Goal: Task Accomplishment & Management: Use online tool/utility

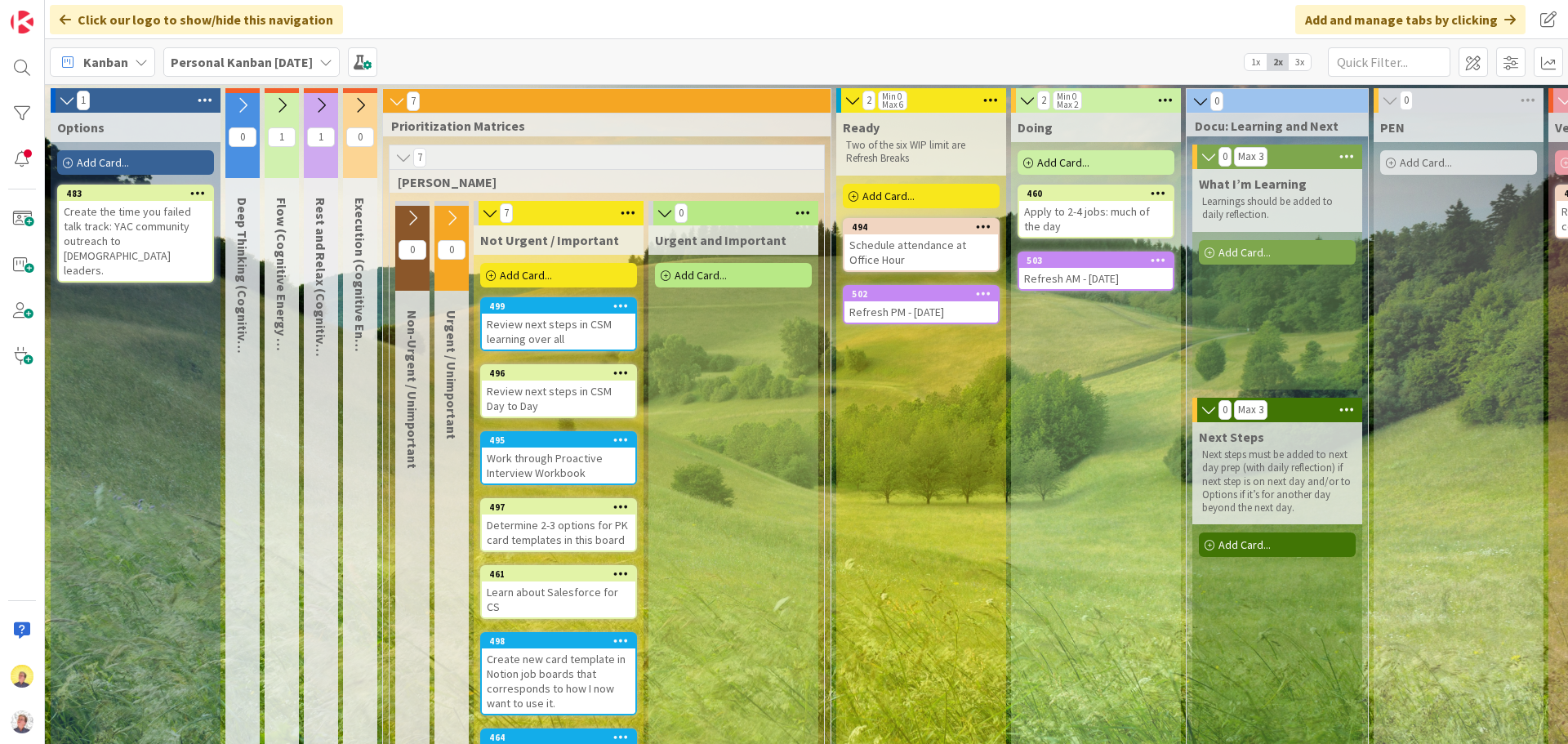
click at [1297, 65] on span "3x" at bounding box center [1300, 62] width 22 height 17
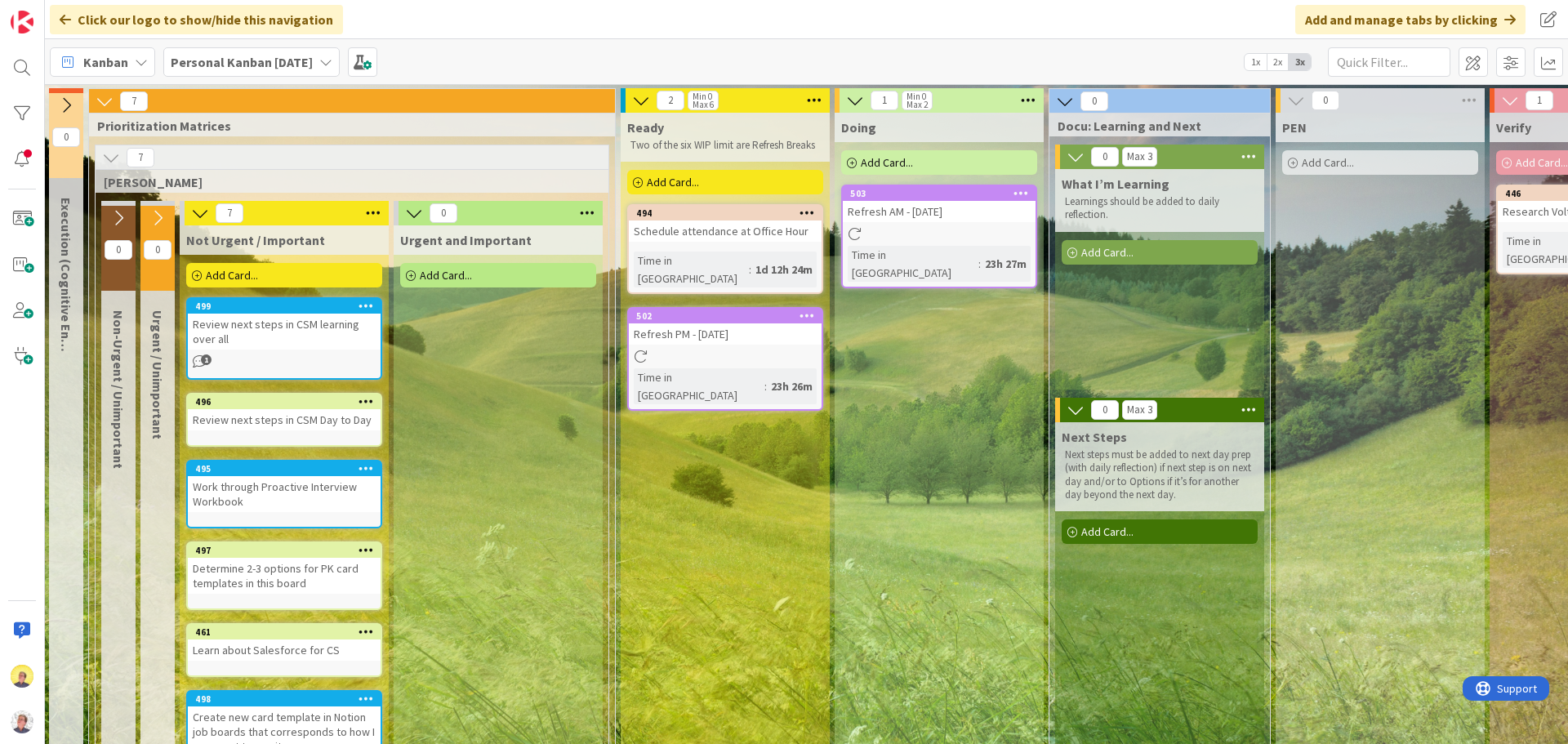
scroll to position [0, 282]
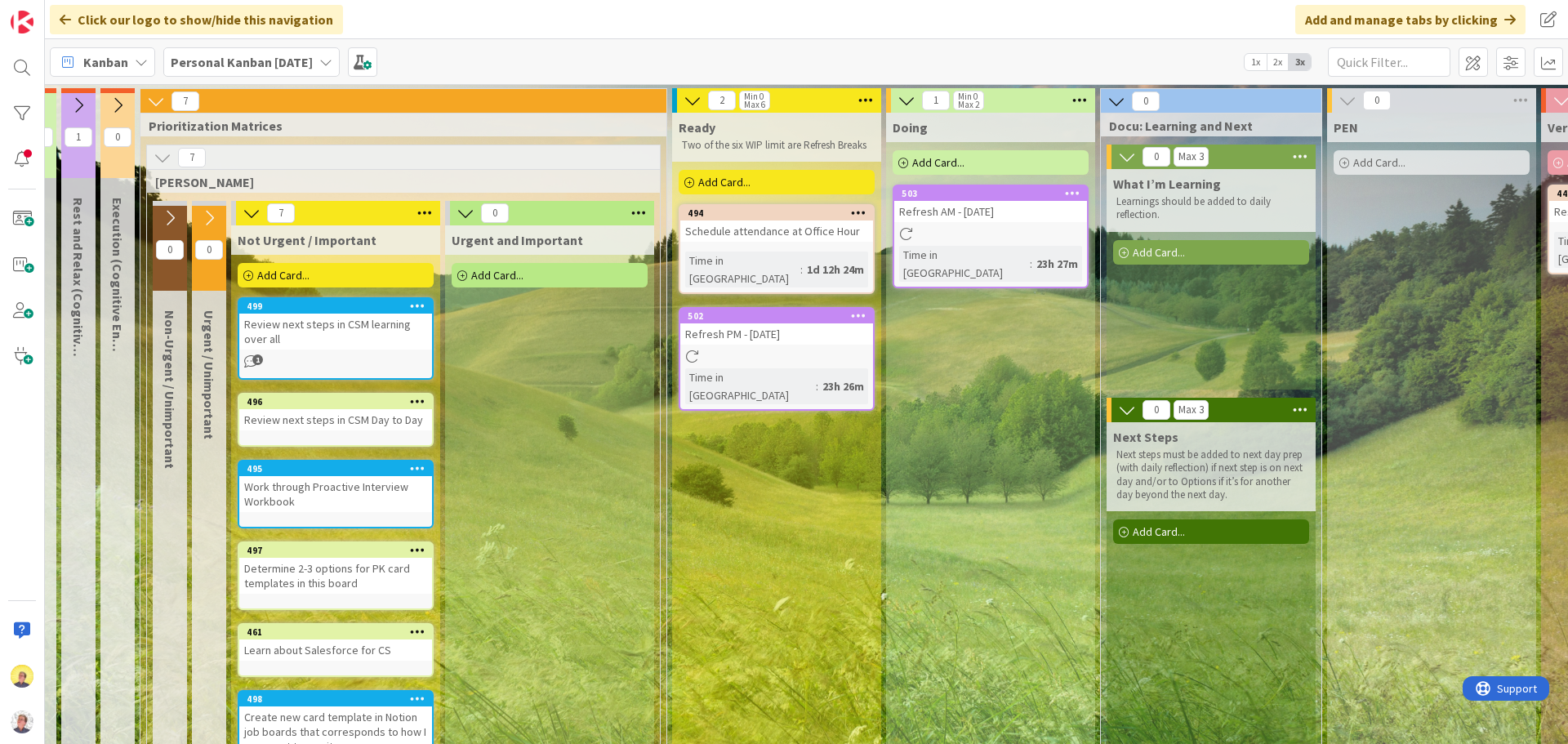
click at [710, 184] on span "Add Card..." at bounding box center [724, 182] width 52 height 15
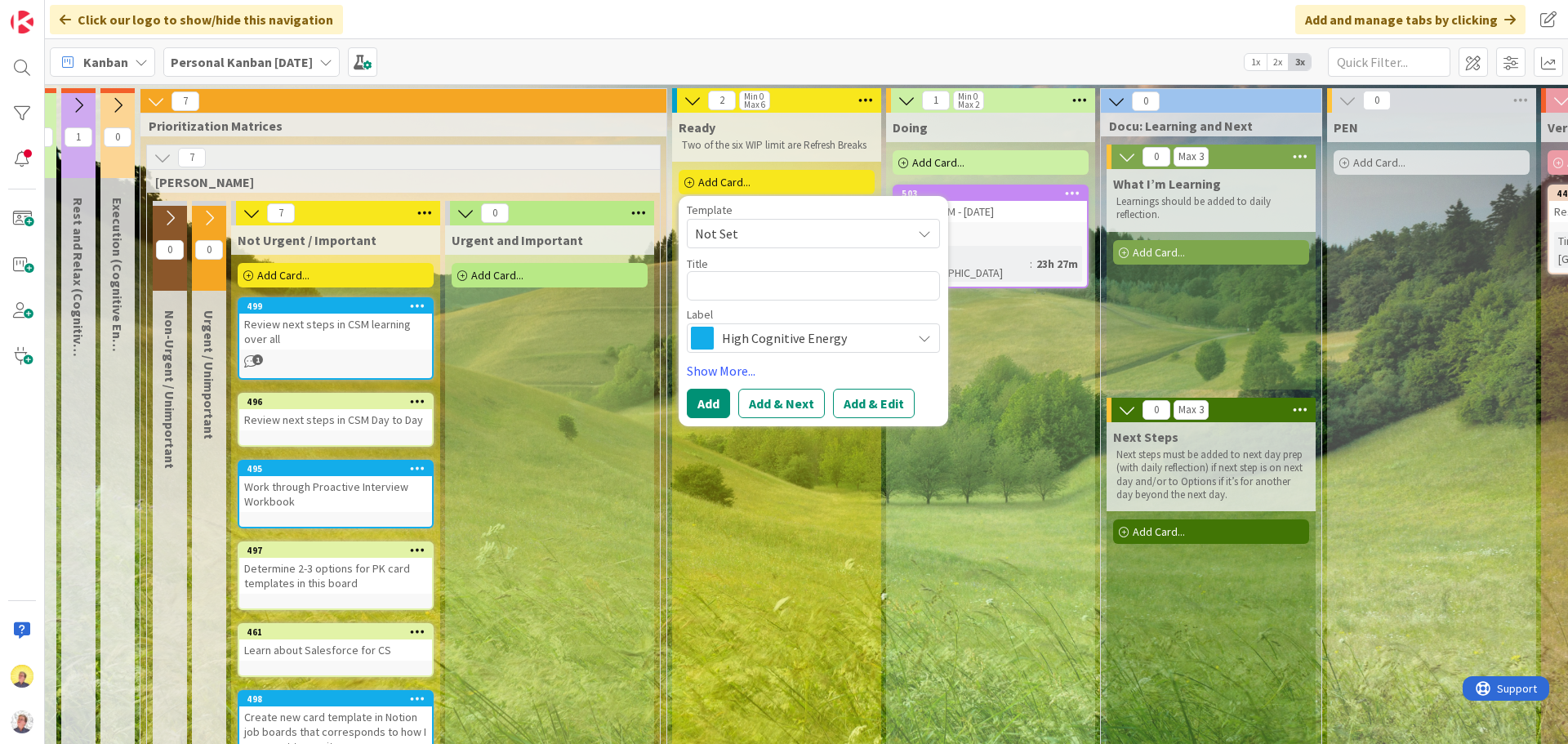
type textarea "x"
type textarea "A"
type textarea "x"
type textarea "Ap"
type textarea "x"
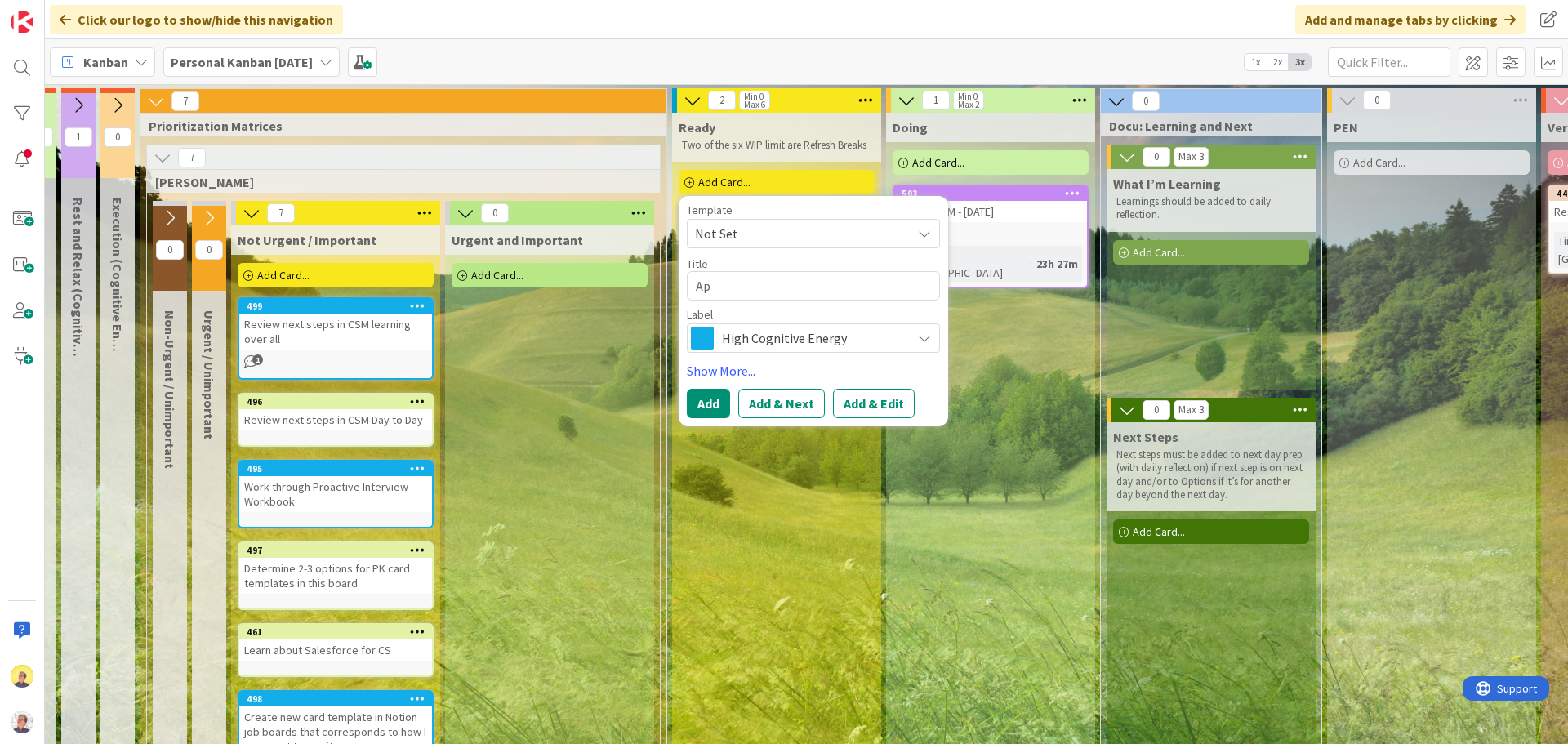
type textarea "App"
type textarea "x"
type textarea "Appl"
type textarea "x"
type textarea "Applu"
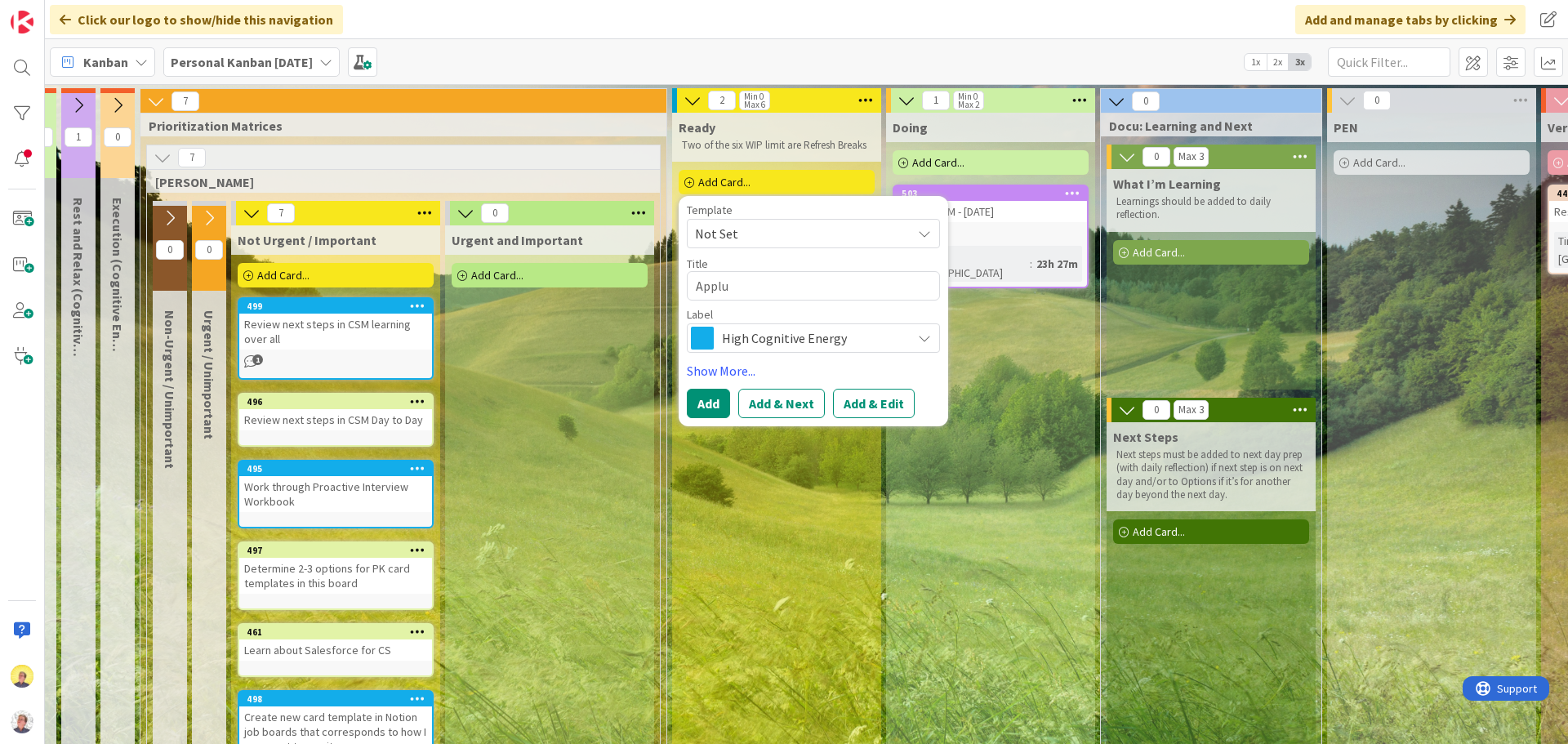
type textarea "x"
type textarea "Appl"
type textarea "x"
type textarea "Apply"
type textarea "x"
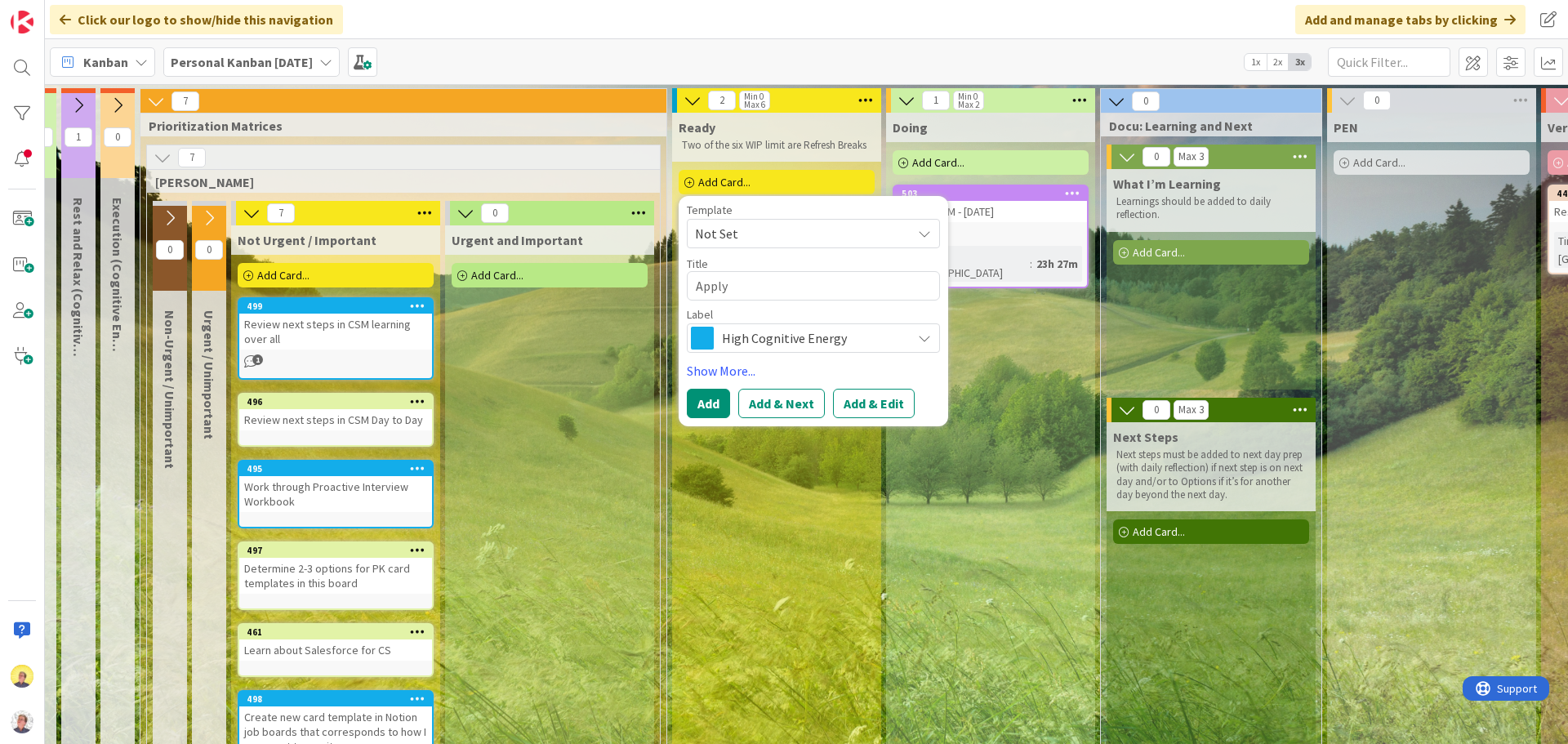
type textarea "Apply"
type textarea "x"
type textarea "Apply t"
type textarea "x"
type textarea "Apply to"
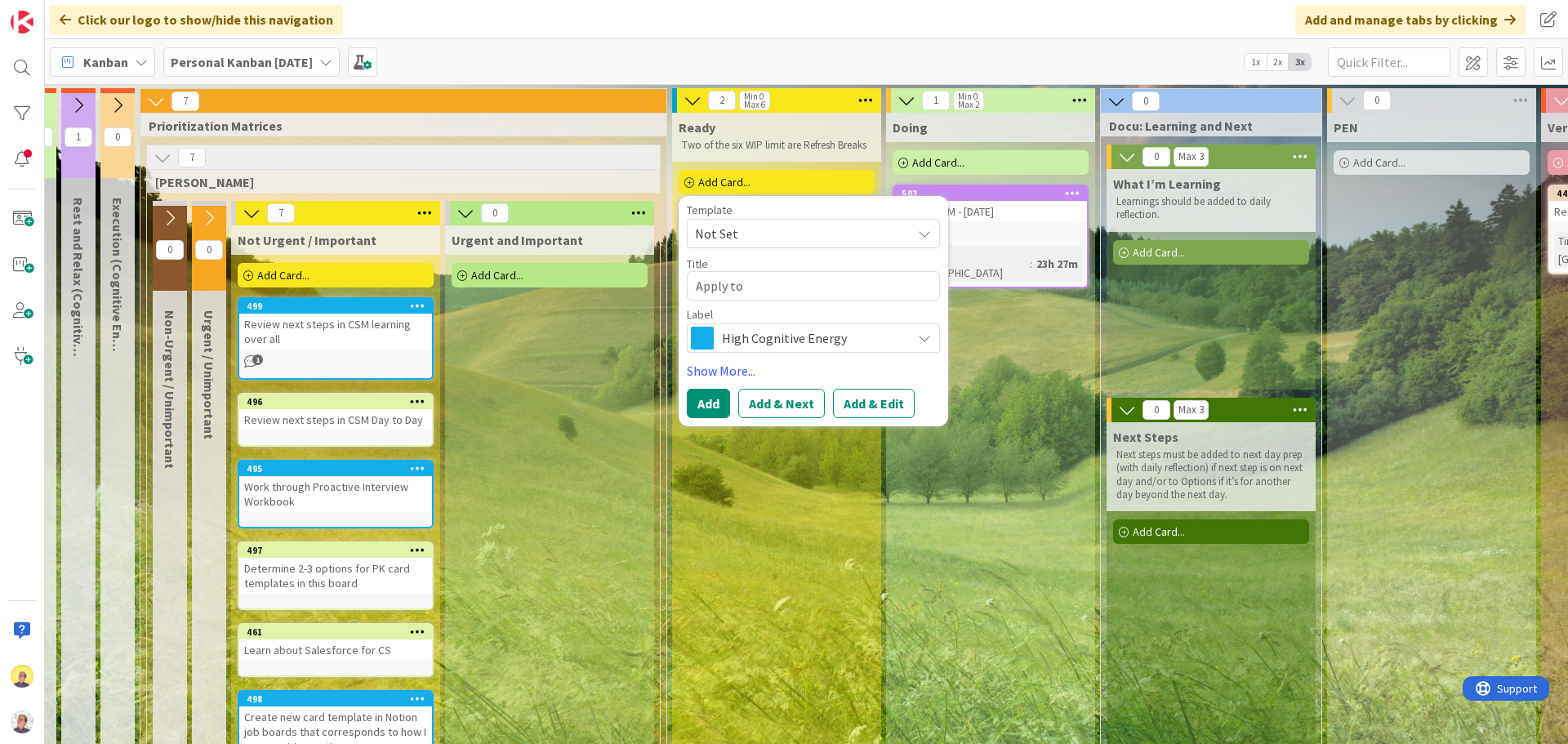
type textarea "x"
type textarea "Apply to 4"
type textarea "x"
type textarea "Apply to 4"
type textarea "x"
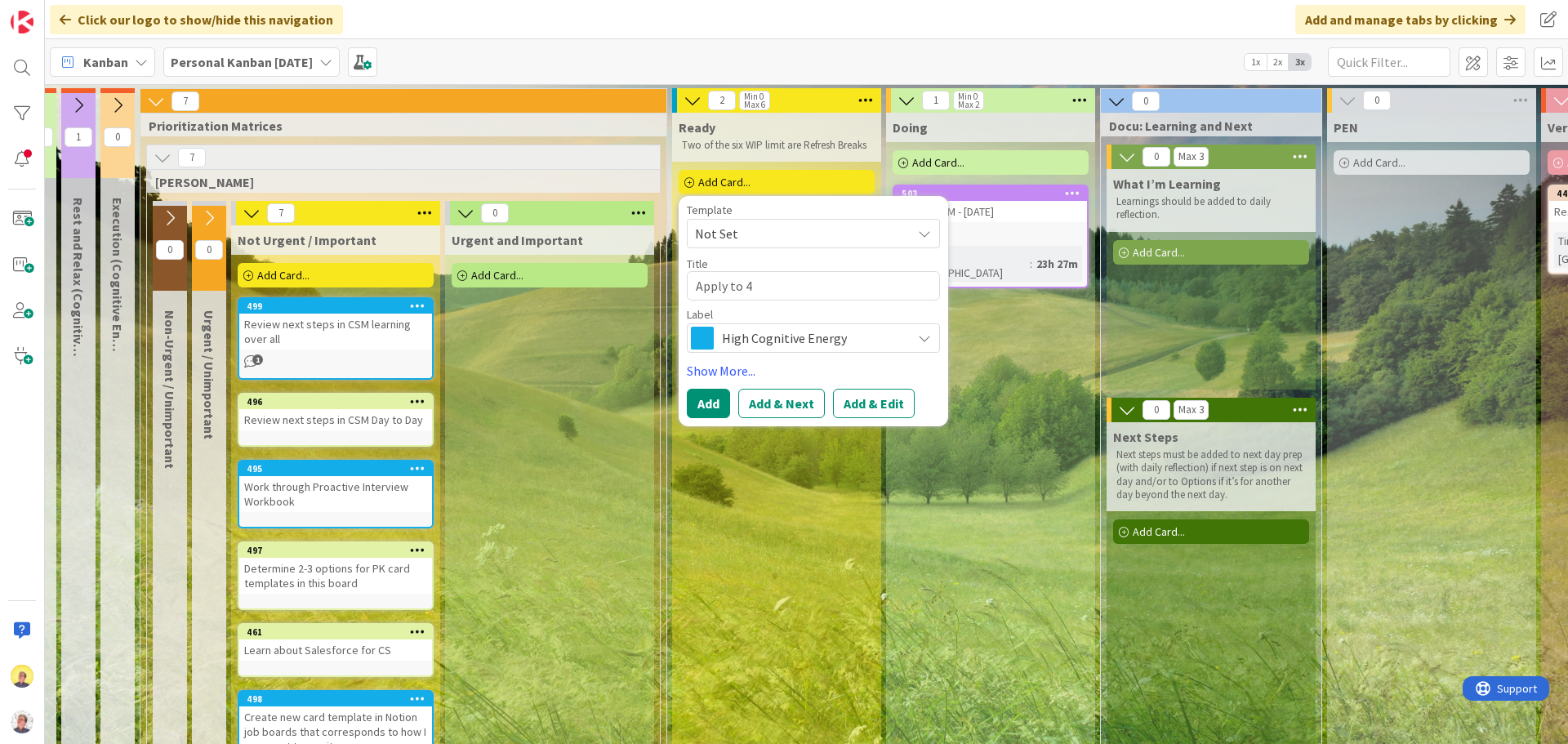
type textarea "Apply to 4 j"
type textarea "x"
type textarea "Apply to 4 jo"
type textarea "x"
type textarea "Apply to 4 job"
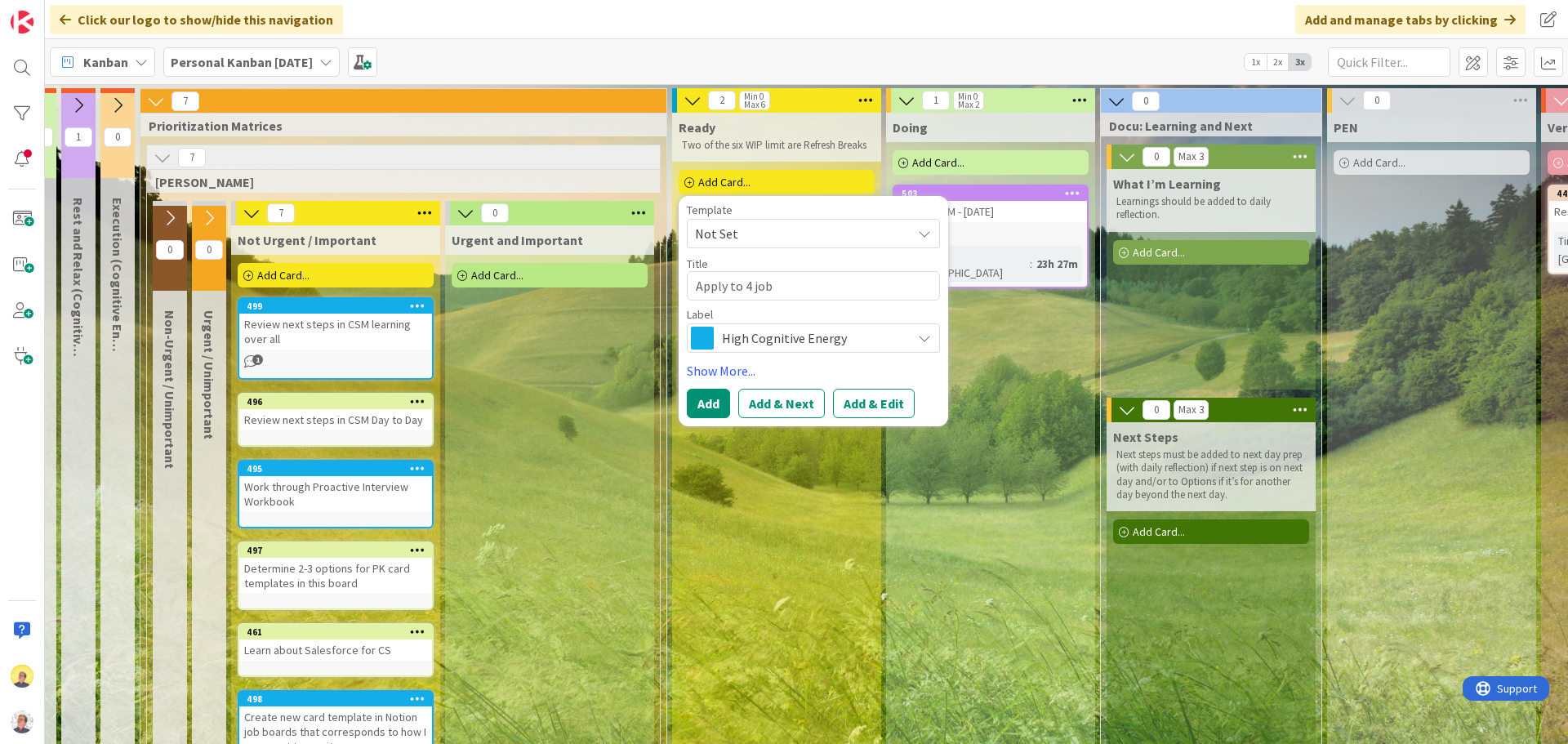
type textarea "x"
type textarea "Apply to 4 jobs"
type textarea "x"
type textarea "Apply to 4 jobs"
type textarea "x"
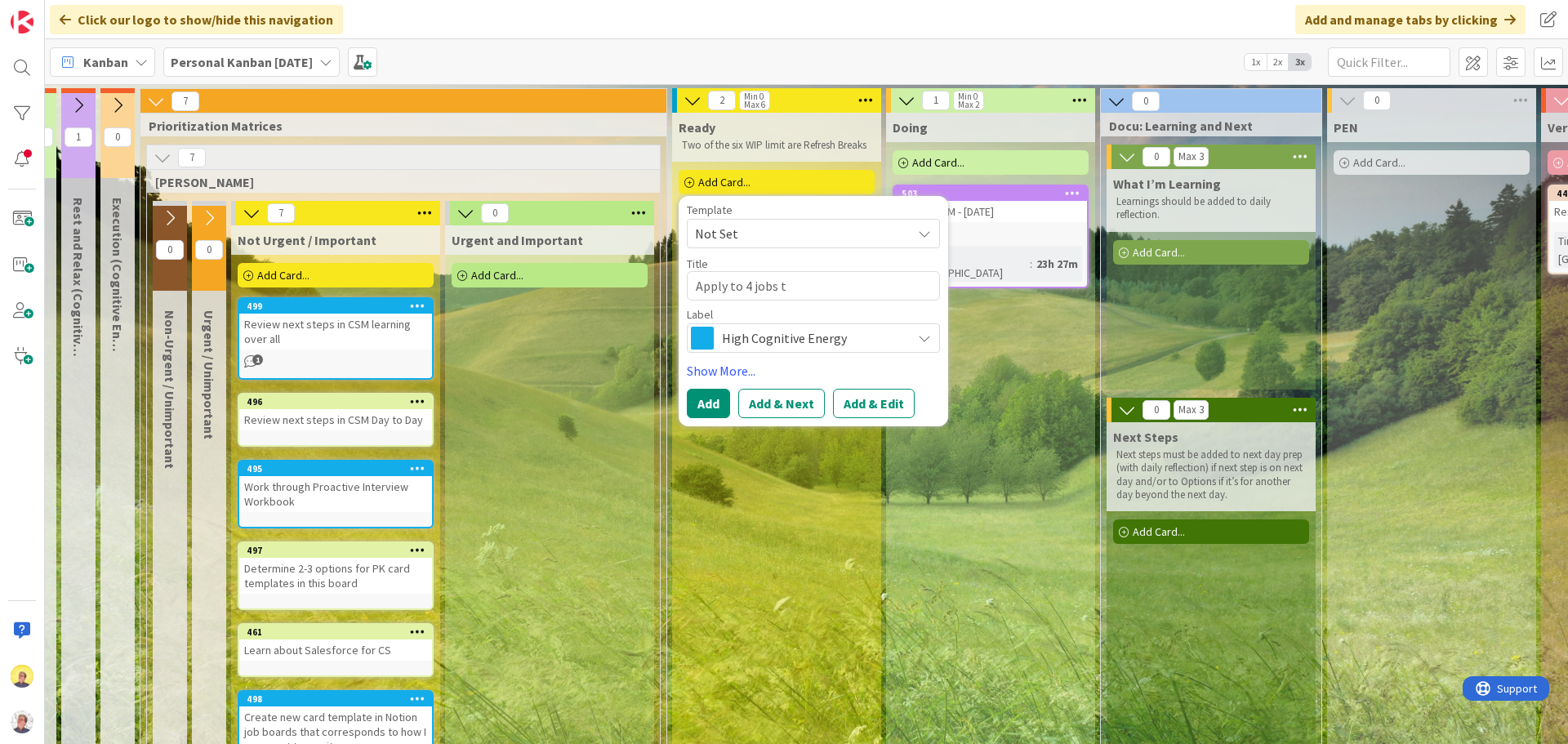
type textarea "Apply to 4 jobs to"
type textarea "x"
type textarea "Apply to 4 jobs [PERSON_NAME]"
type textarea "x"
type textarea "Apply to 4 jobs toda"
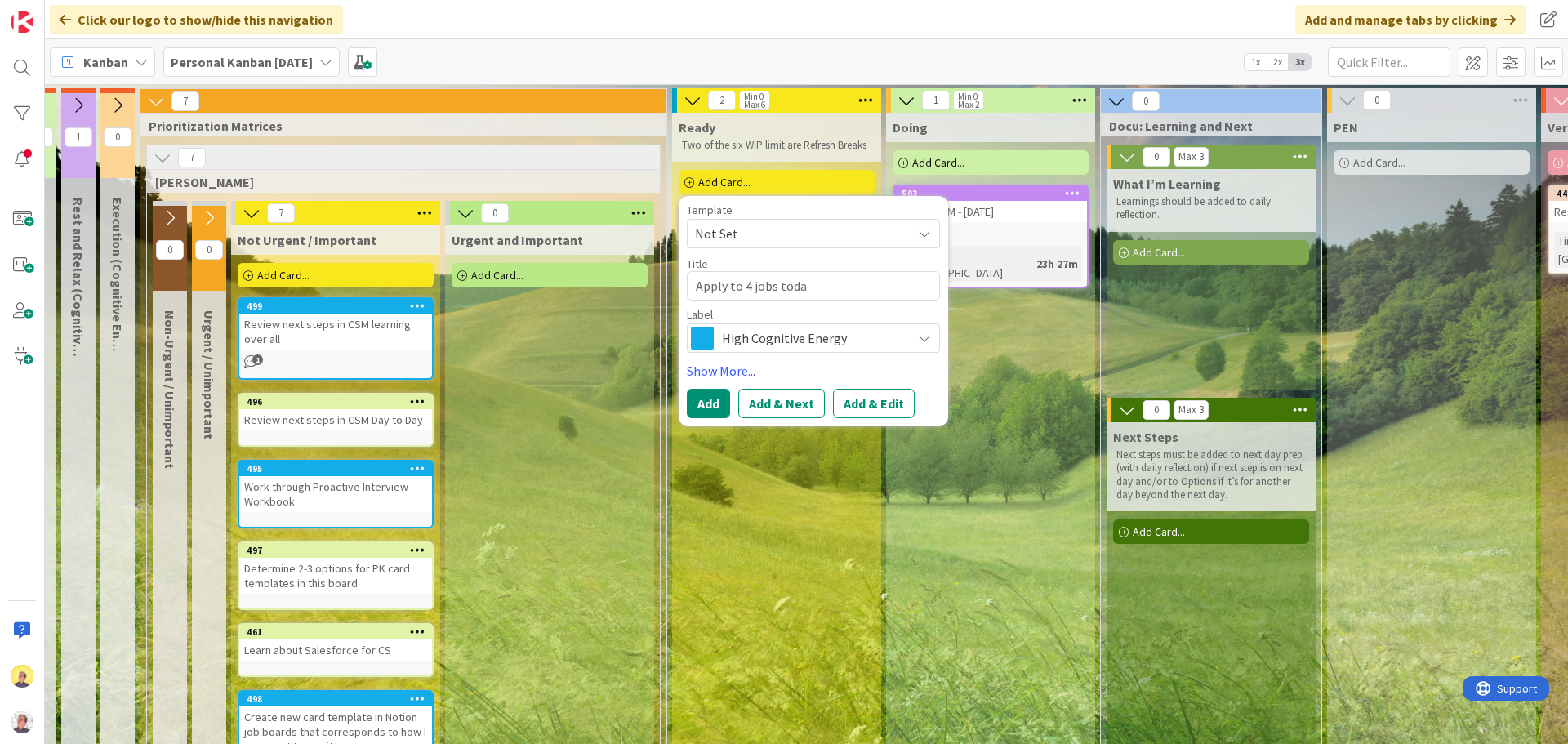
type textarea "x"
click at [743, 287] on textarea "Apply to 4 jobs [DATE]" at bounding box center [813, 286] width 253 height 30
type textarea "Apply to 4 jobs [DATE]"
type textarea "x"
type textarea "Apply to 4= jobs [DATE]"
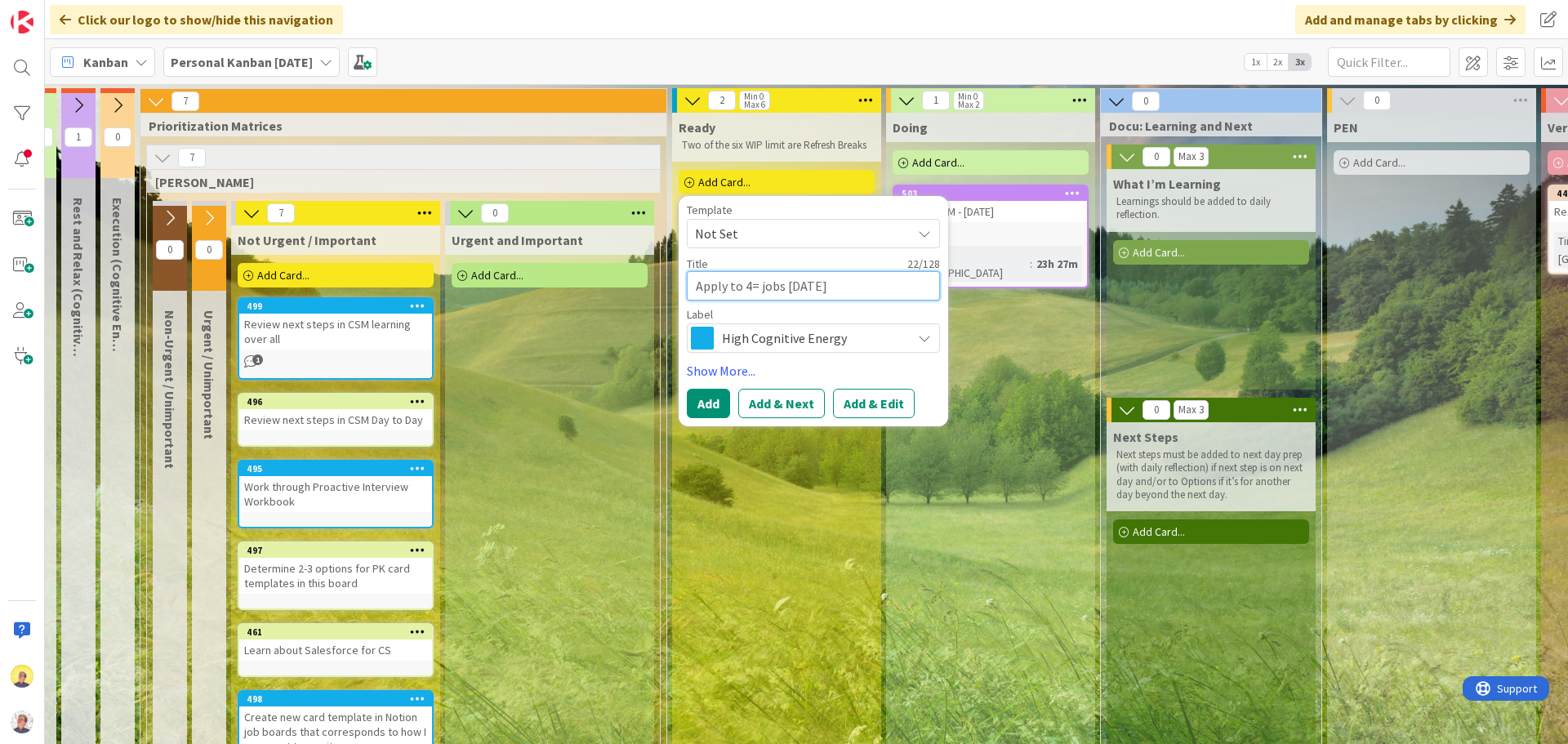
click at [759, 285] on textarea "Apply to 4= jobs [DATE]" at bounding box center [813, 286] width 253 height 30
type textarea "x"
type textarea "Apply to 4=jobs [DATE]"
type textarea "x"
type textarea "Apply to 4=-jobs [DATE]"
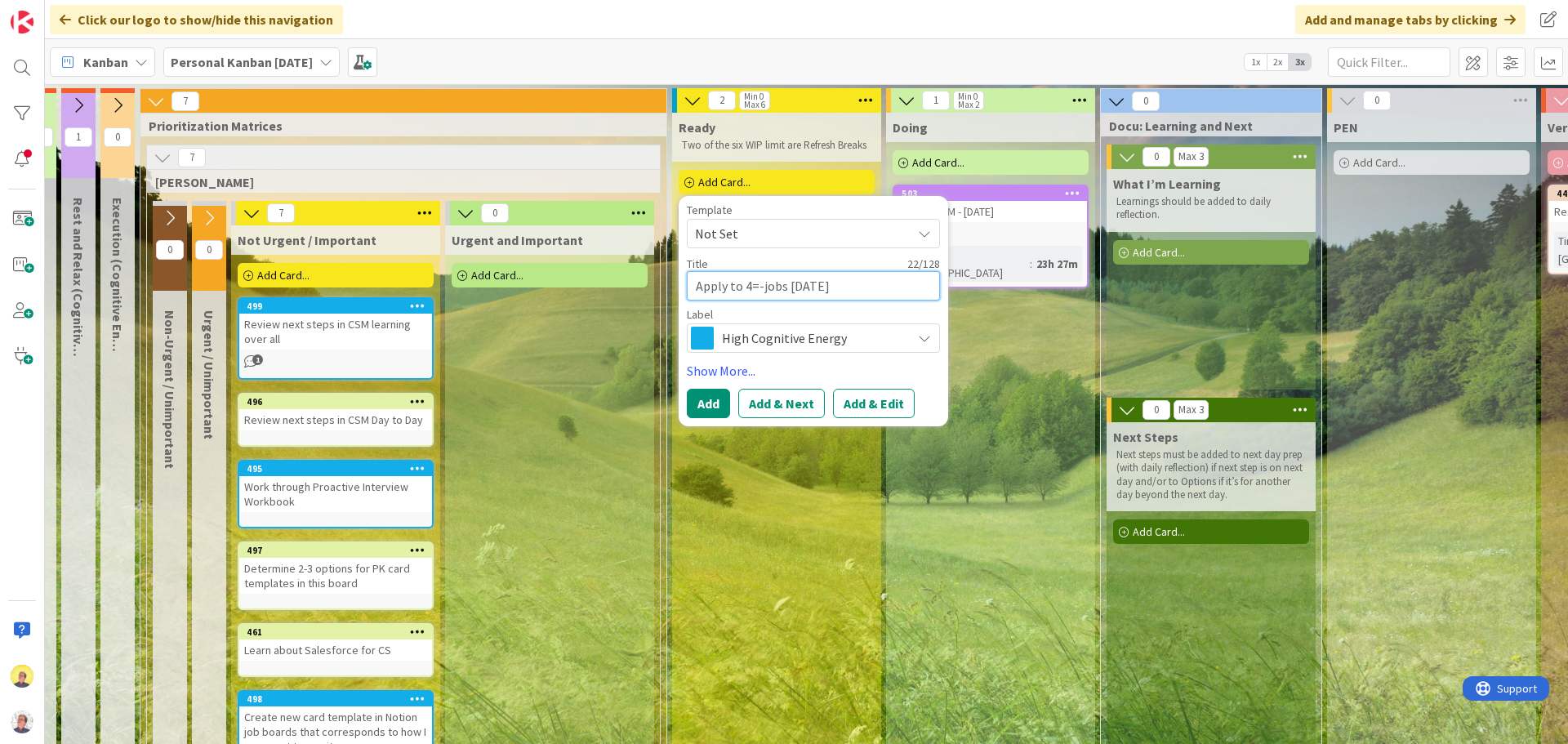
type textarea "x"
type textarea "Apply to 4=-5jobs [DATE]"
click at [763, 289] on textarea "Apply to 4=-5jobs [DATE]" at bounding box center [813, 286] width 253 height 30
type textarea "x"
type textarea "Apply to 4=5jobs [DATE]"
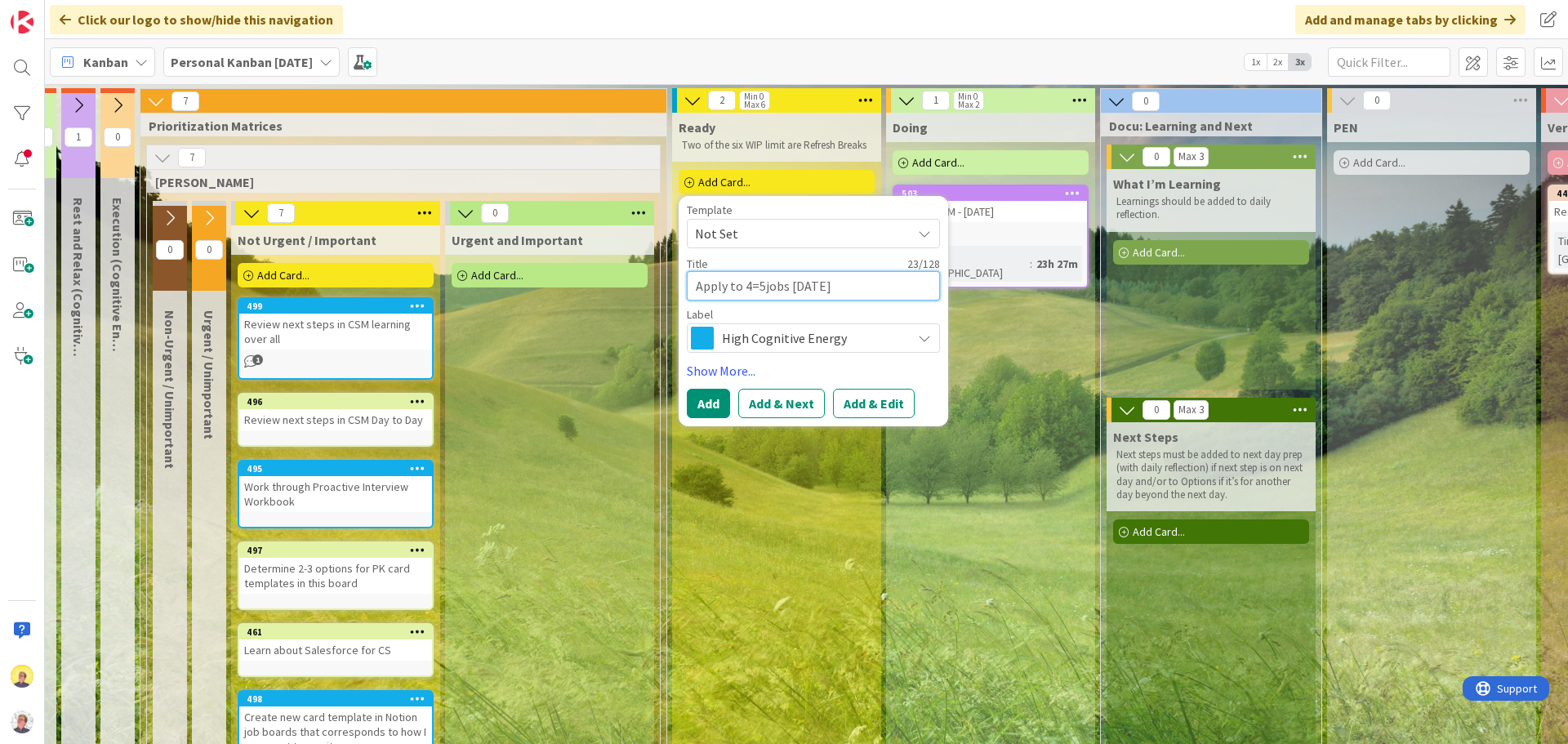
type textarea "x"
type textarea "Apply to 45jobs [DATE]"
type textarea "x"
type textarea "Apply to 4-5jobs [DATE]"
click at [764, 290] on textarea "Apply to 4-5jobs [DATE]" at bounding box center [813, 286] width 253 height 30
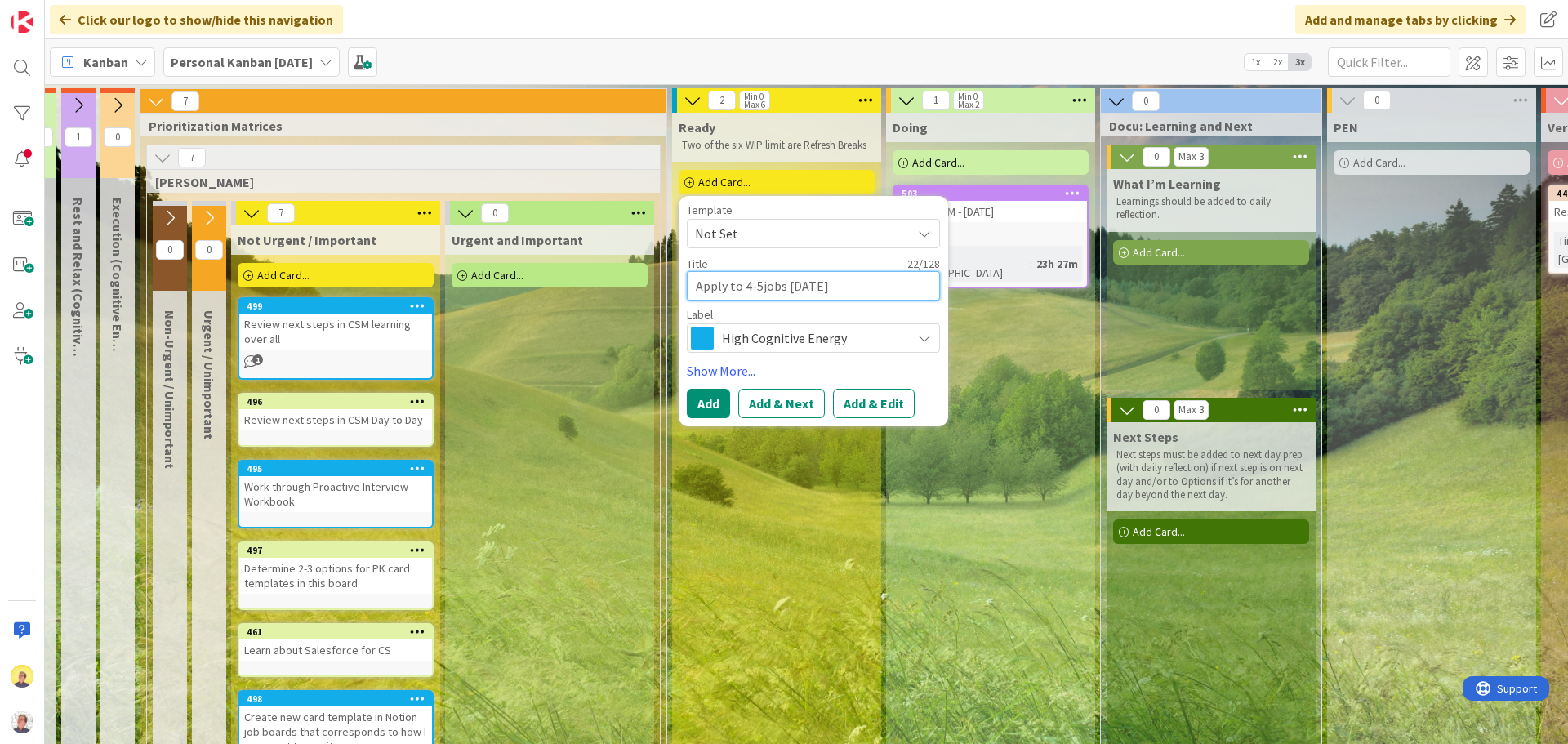
type textarea "x"
type textarea "Apply to 4-5j obs [DATE]"
type textarea "x"
type textarea "Apply to 4-5jobs [DATE]"
type textarea "x"
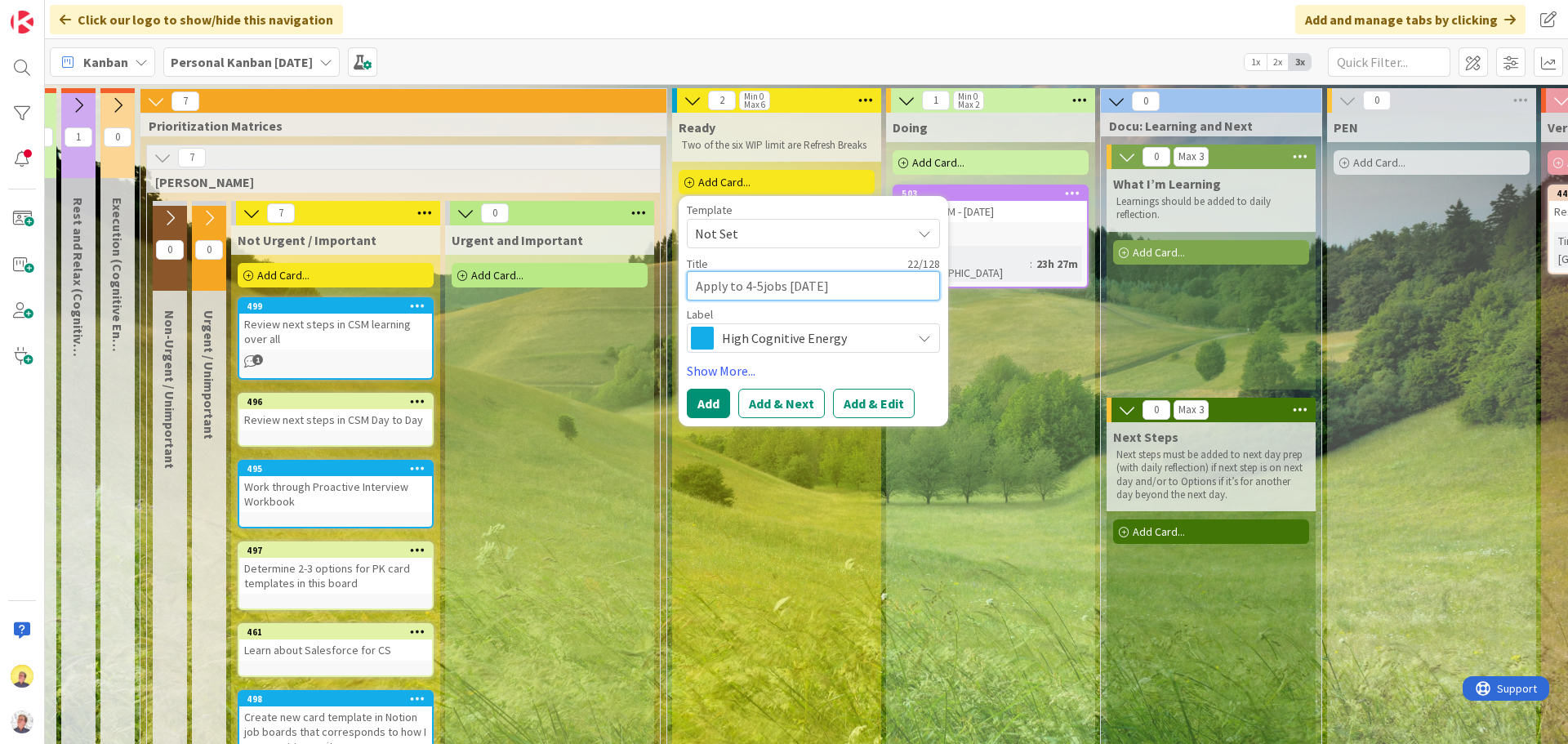
type textarea "Apply to 4-5obs [DATE]"
type textarea "x"
type textarea "Apply to 4-5 obs [DATE]"
type textarea "x"
type textarea "Apply to 4-5 jobs [DATE]"
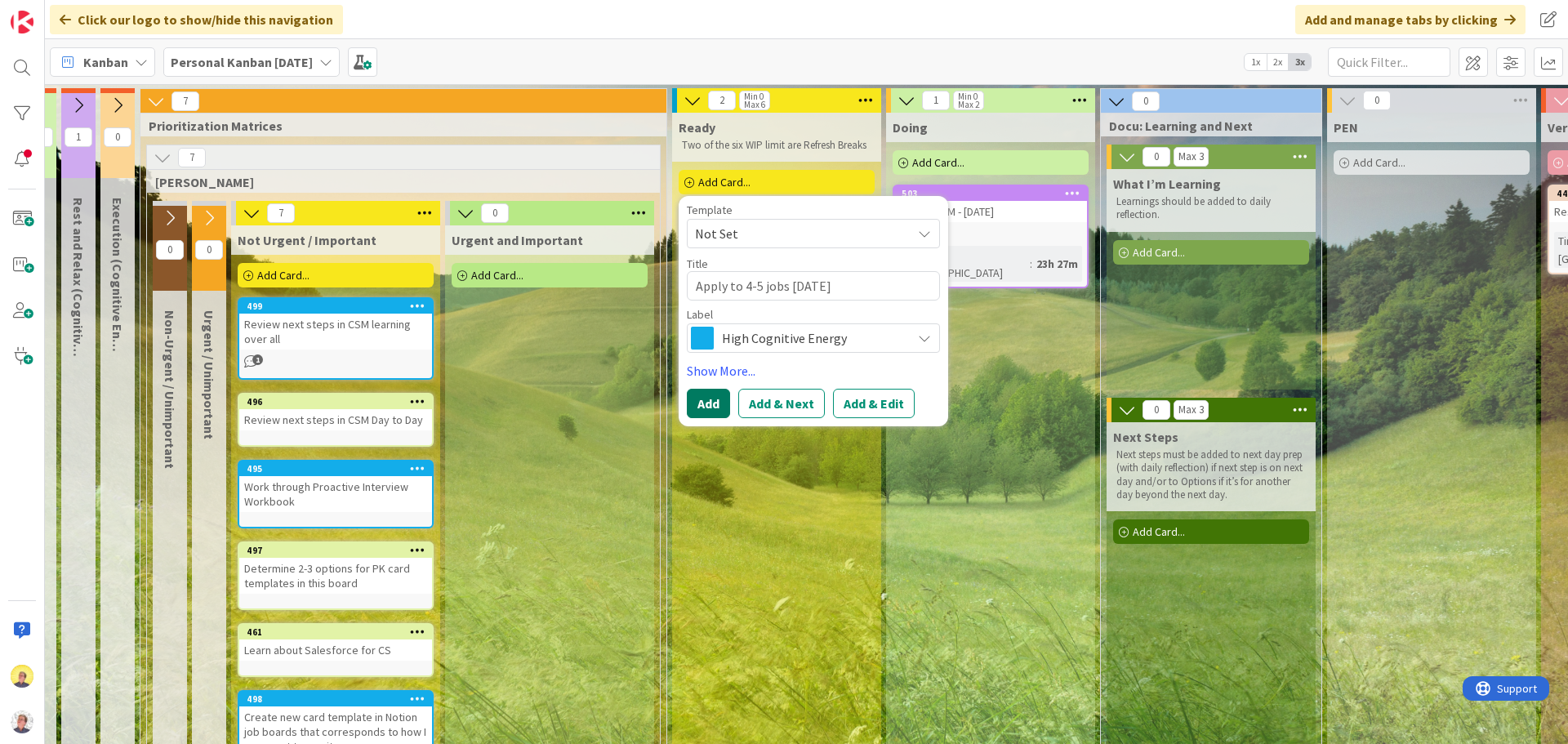
click at [712, 406] on button "Add" at bounding box center [709, 403] width 44 height 30
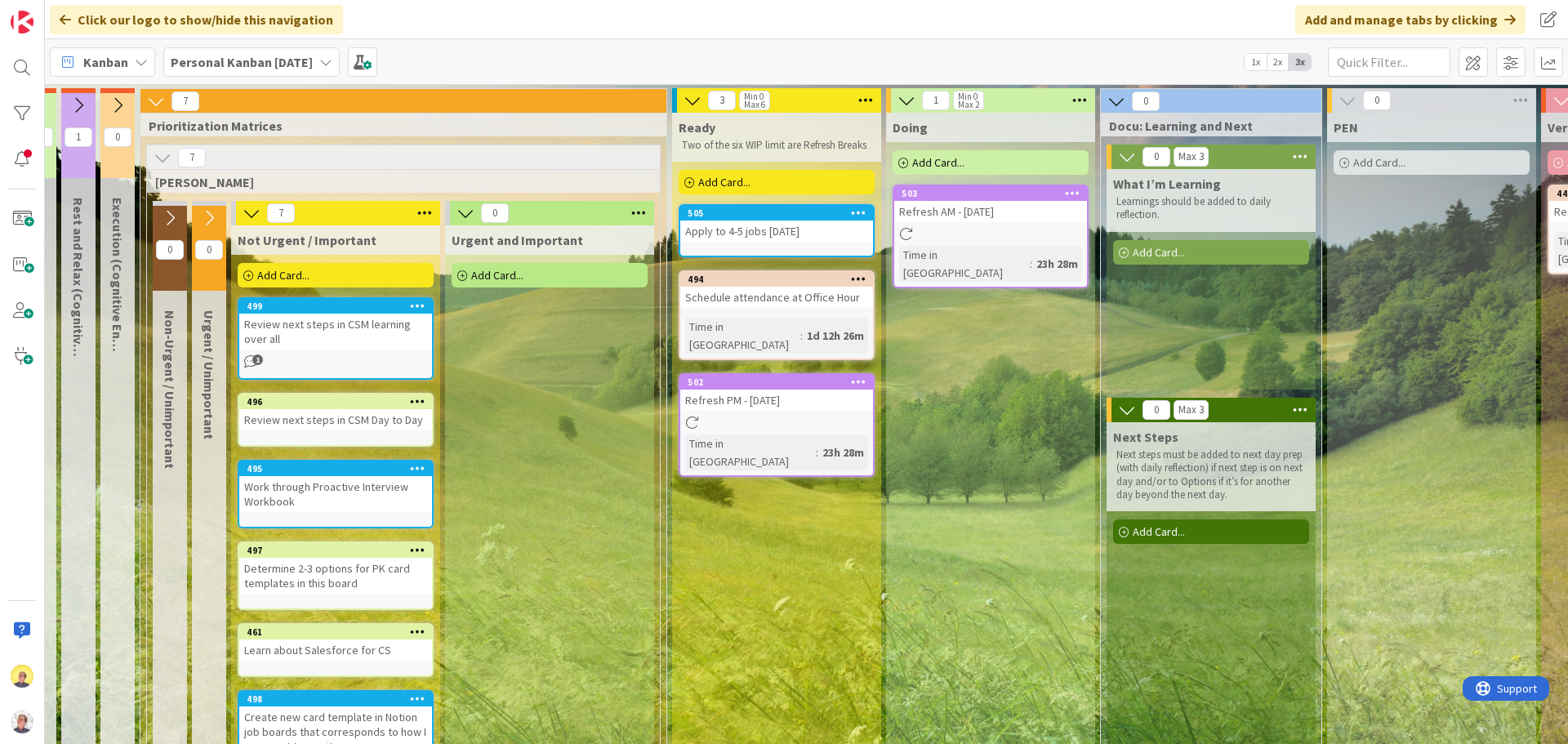
click at [949, 163] on span "Add Card..." at bounding box center [939, 162] width 52 height 15
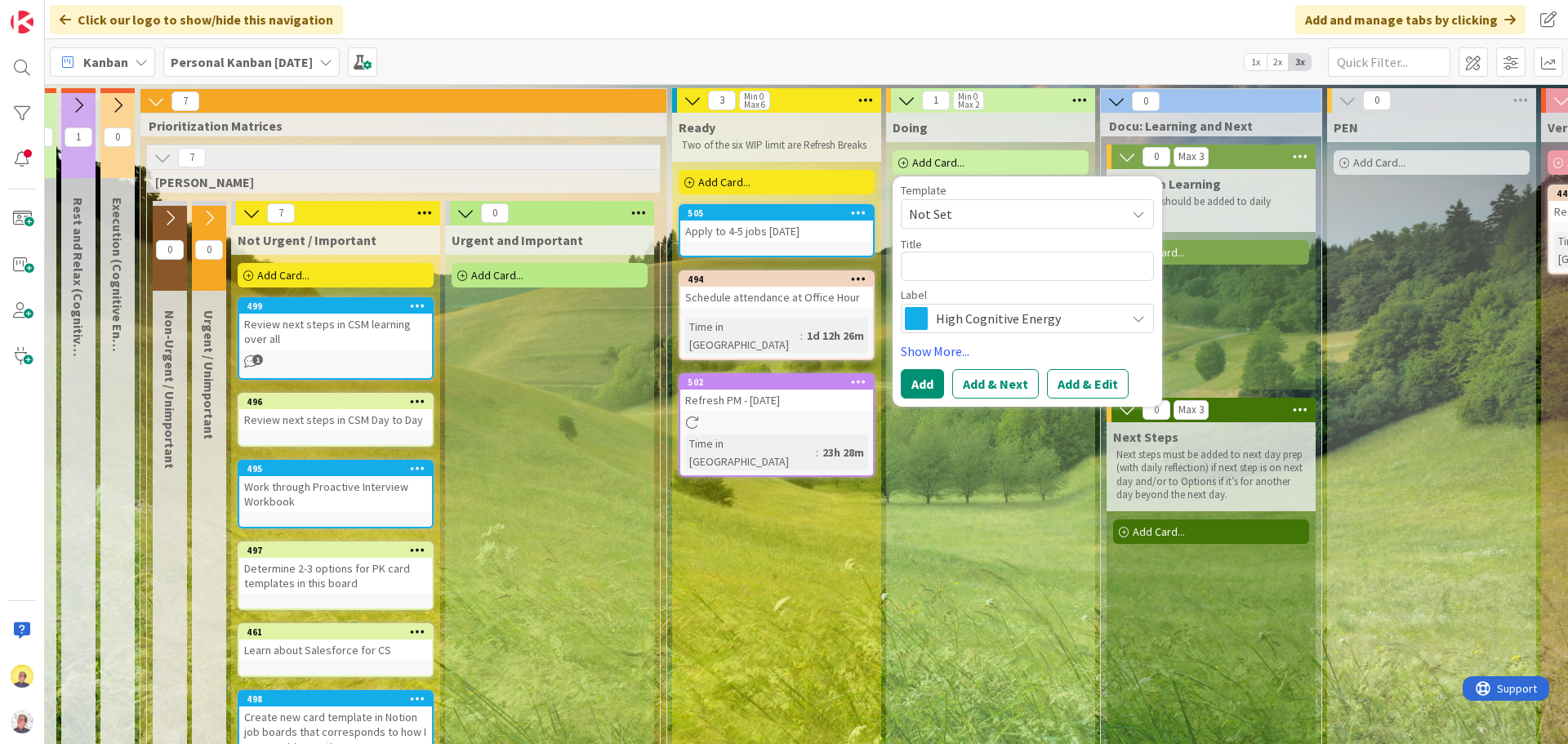
type textarea "x"
type textarea "M"
type textarea "x"
type textarea "Me"
type textarea "x"
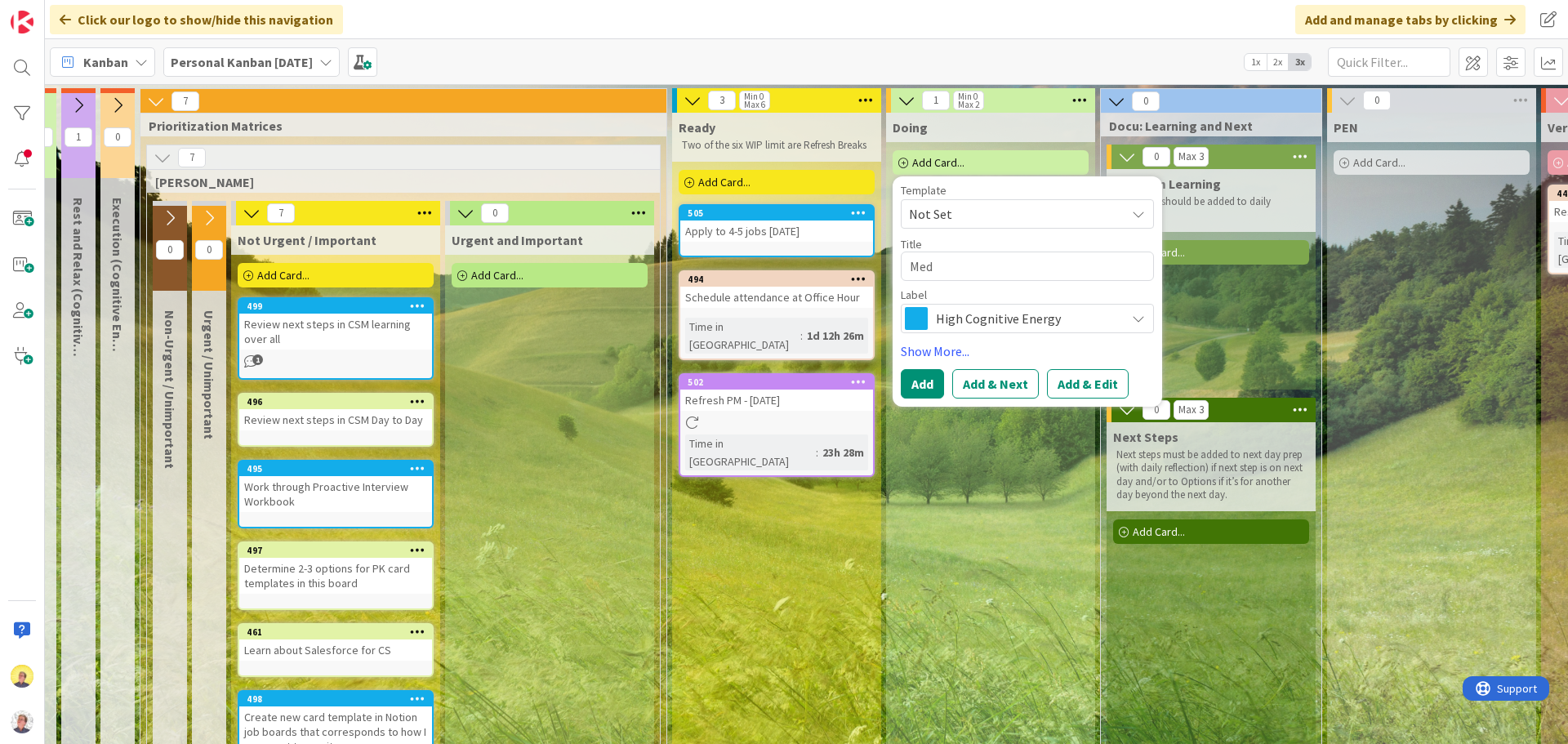
type textarea "Medi"
type textarea "x"
type textarea "Medit"
type textarea "x"
type textarea "Meditat"
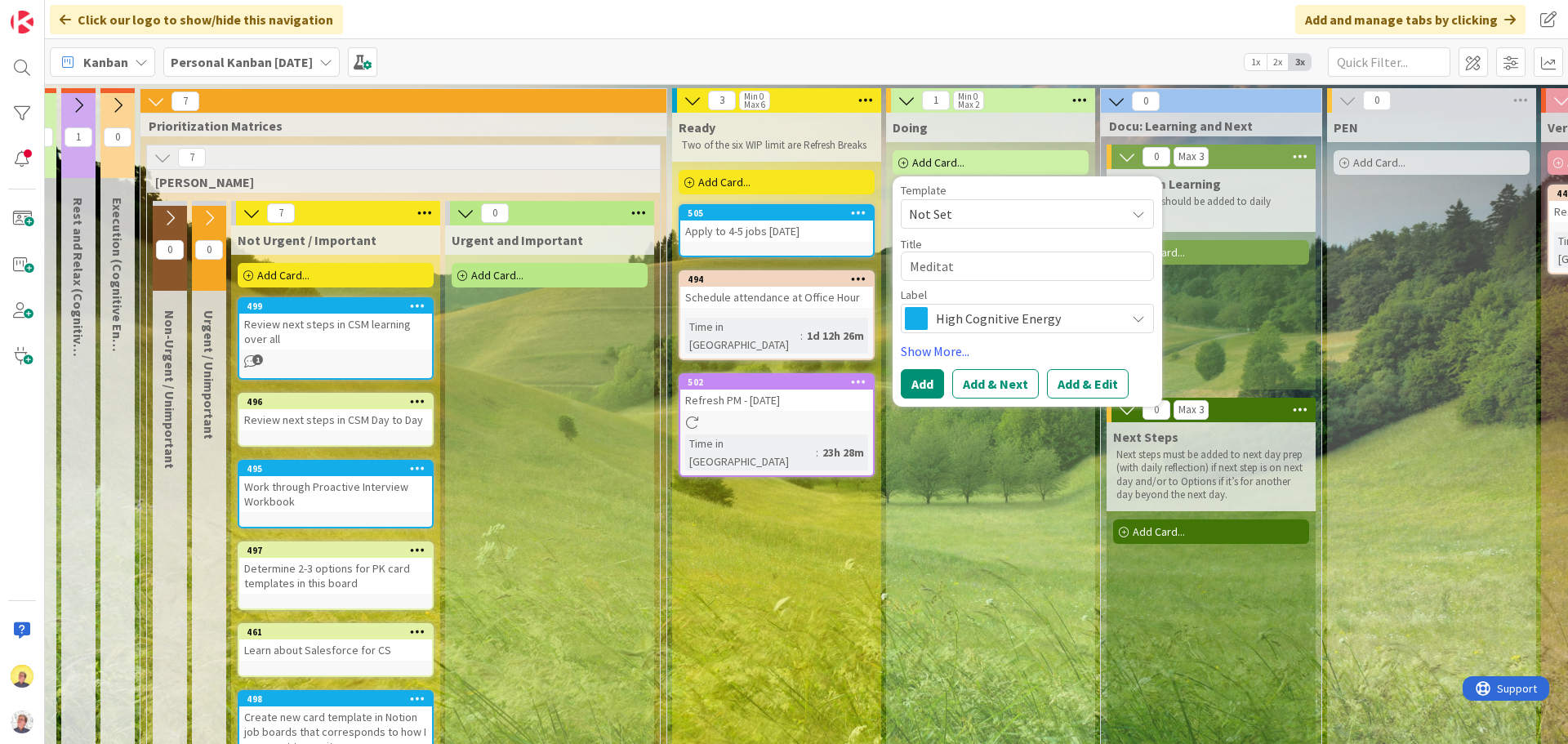
type textarea "x"
type textarea "Meditate"
click at [951, 316] on span "High Cognitive Energy" at bounding box center [1027, 318] width 181 height 23
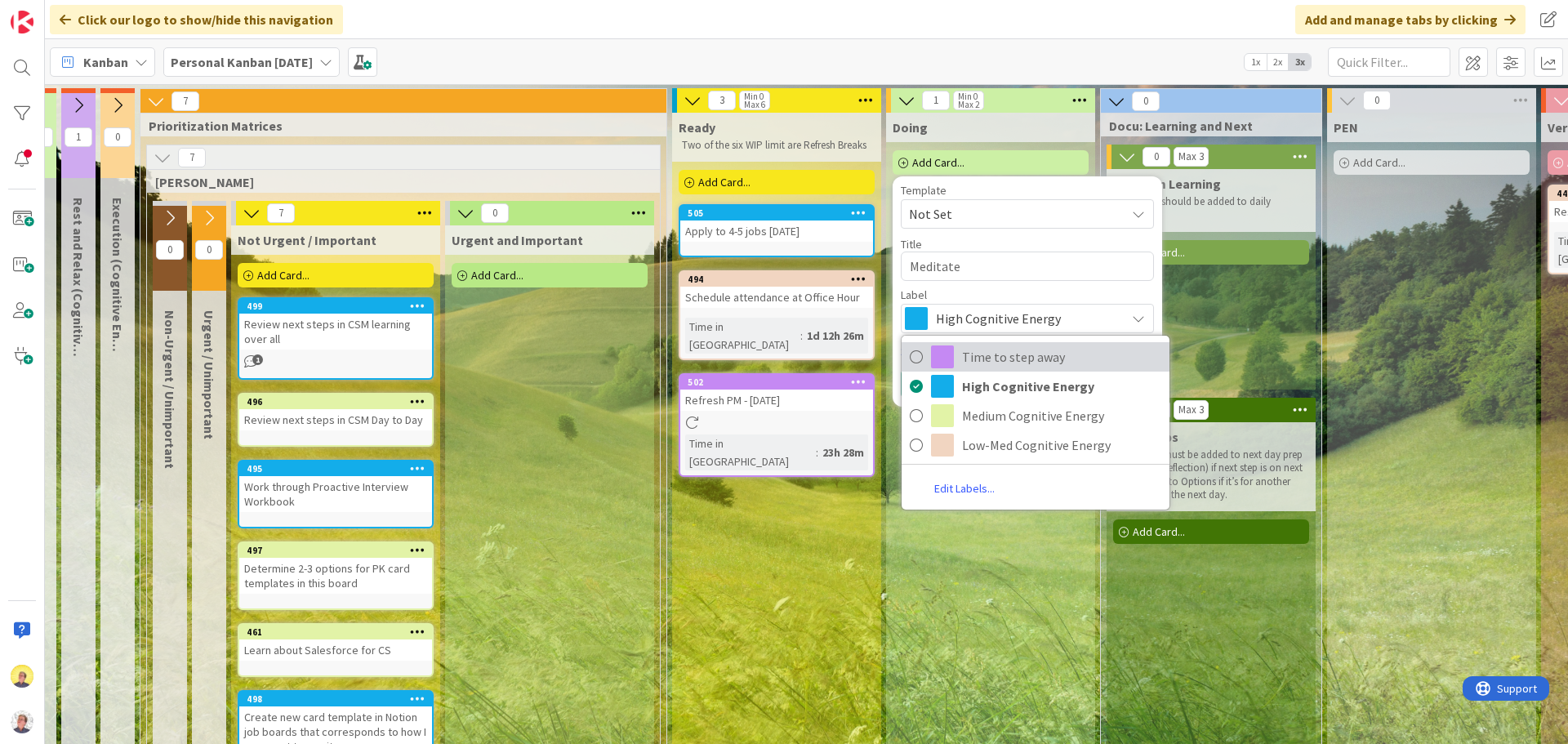
click at [955, 363] on link "Time to step away" at bounding box center [1035, 357] width 268 height 30
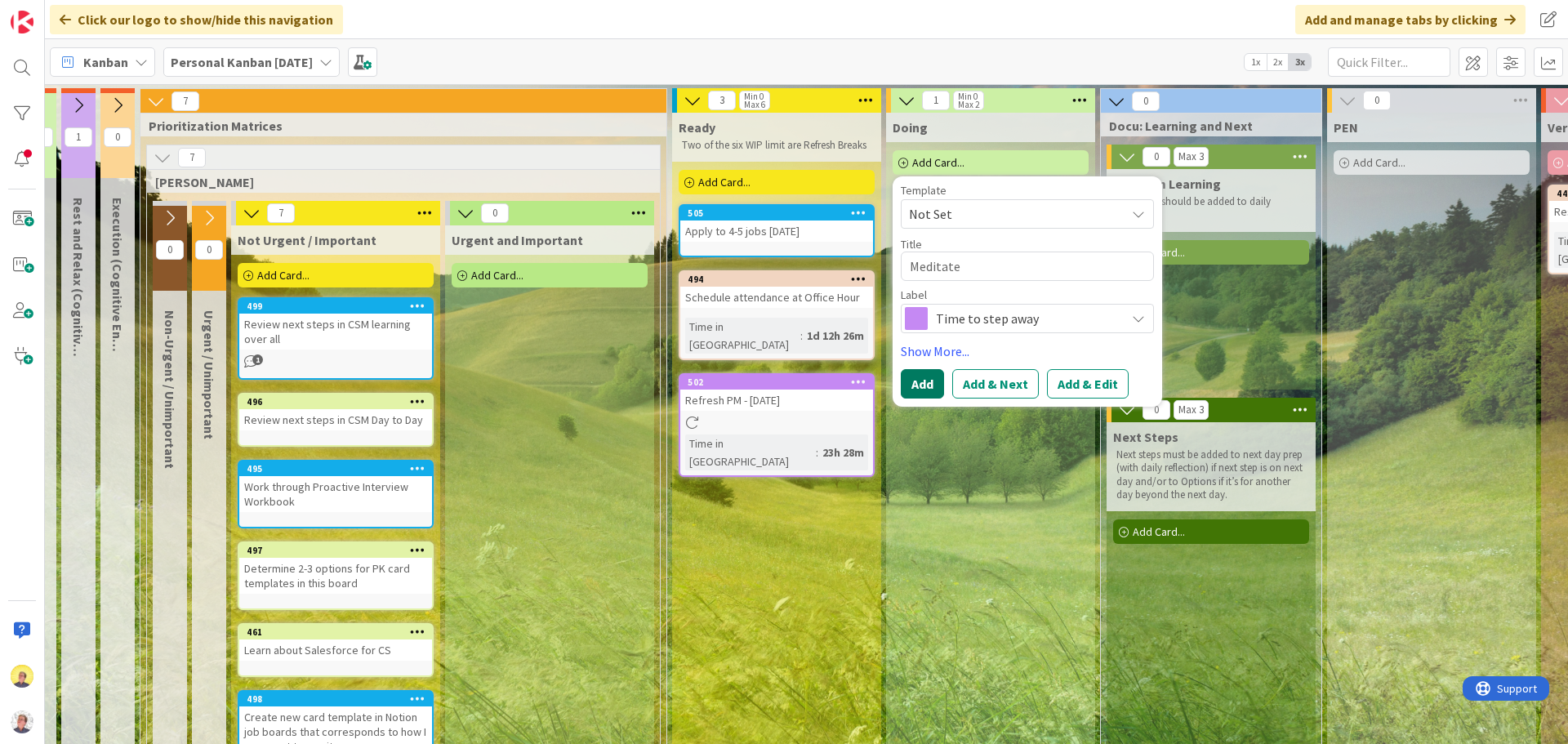
click at [929, 385] on button "Add" at bounding box center [923, 384] width 44 height 30
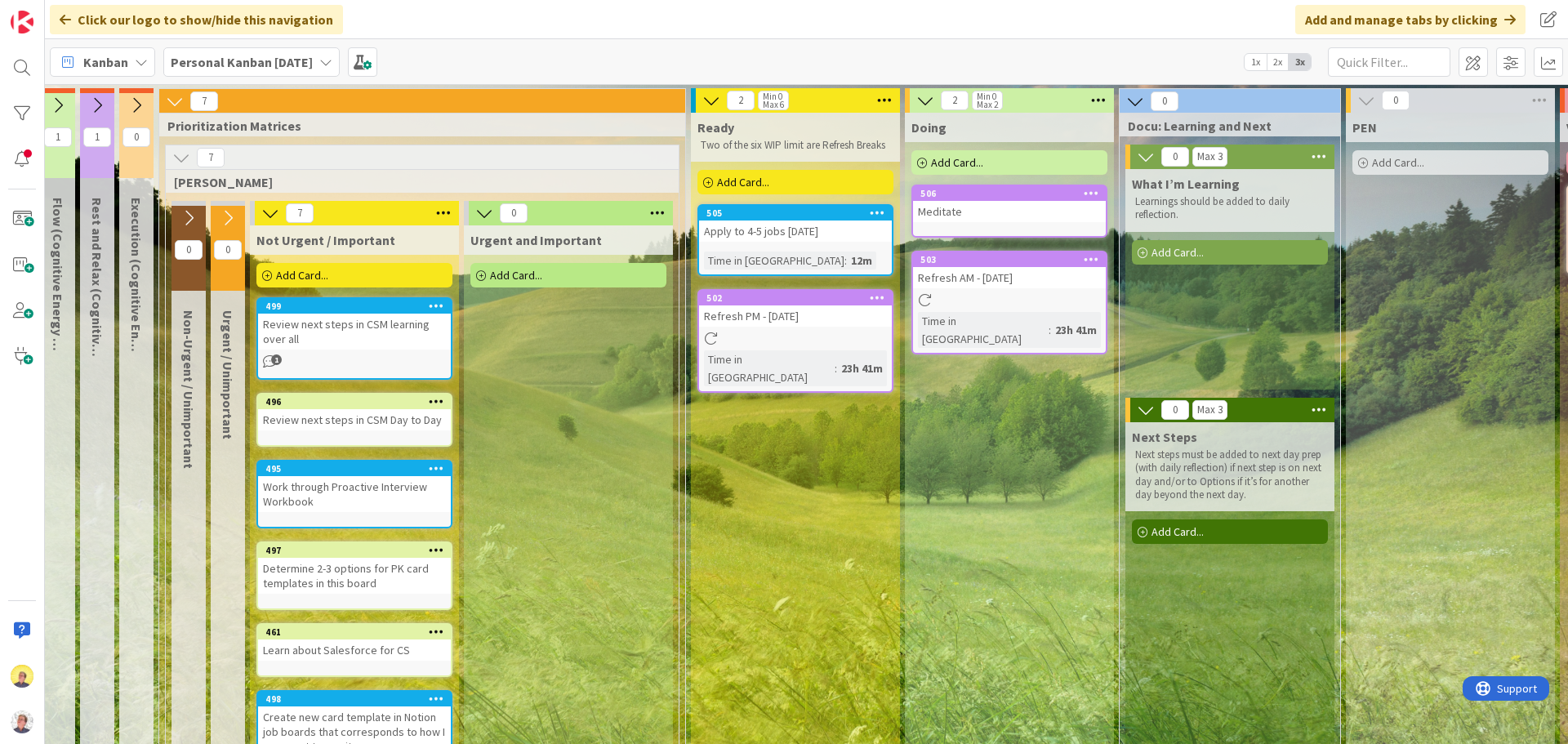
scroll to position [0, 266]
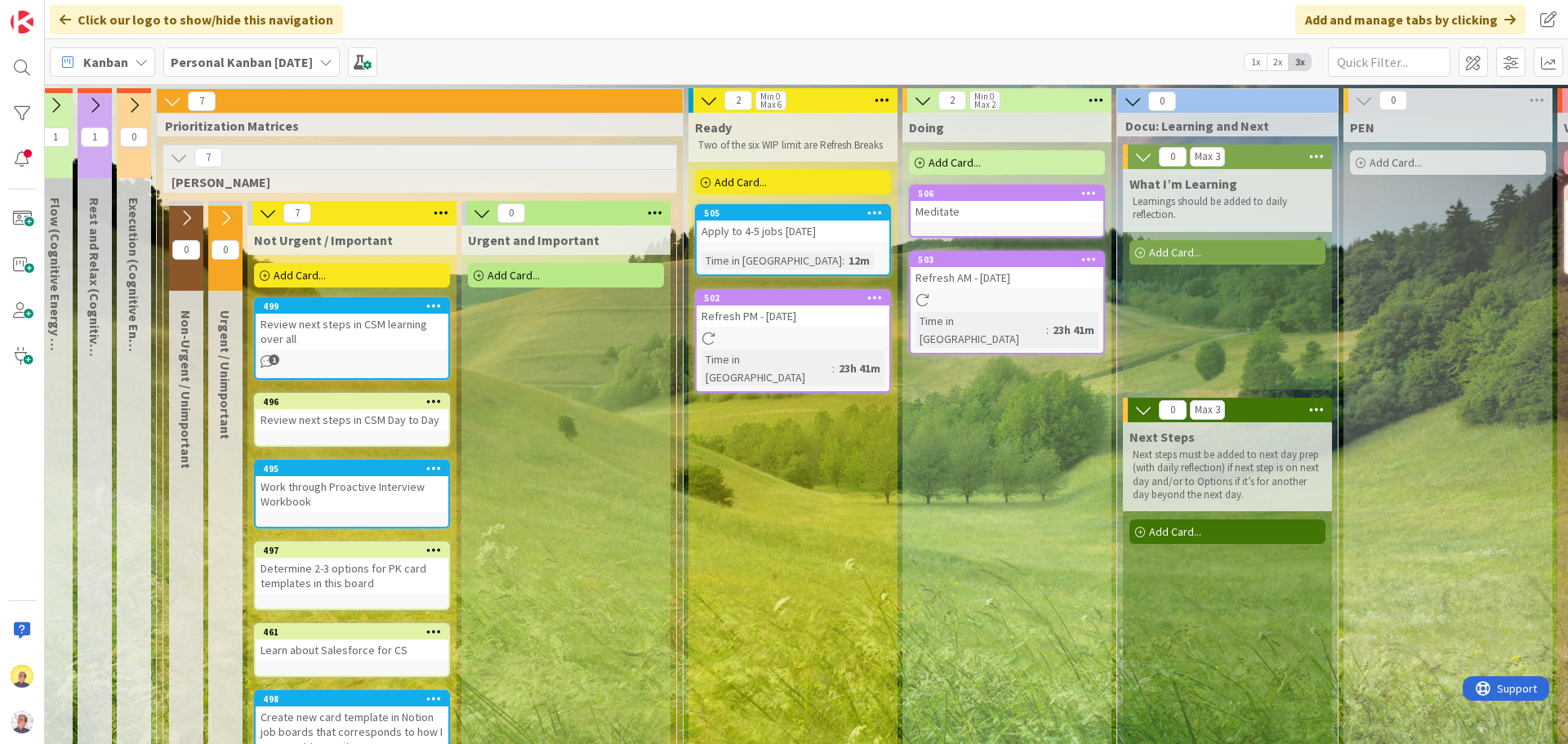
click at [403, 282] on div "Add Card..." at bounding box center [351, 275] width 196 height 24
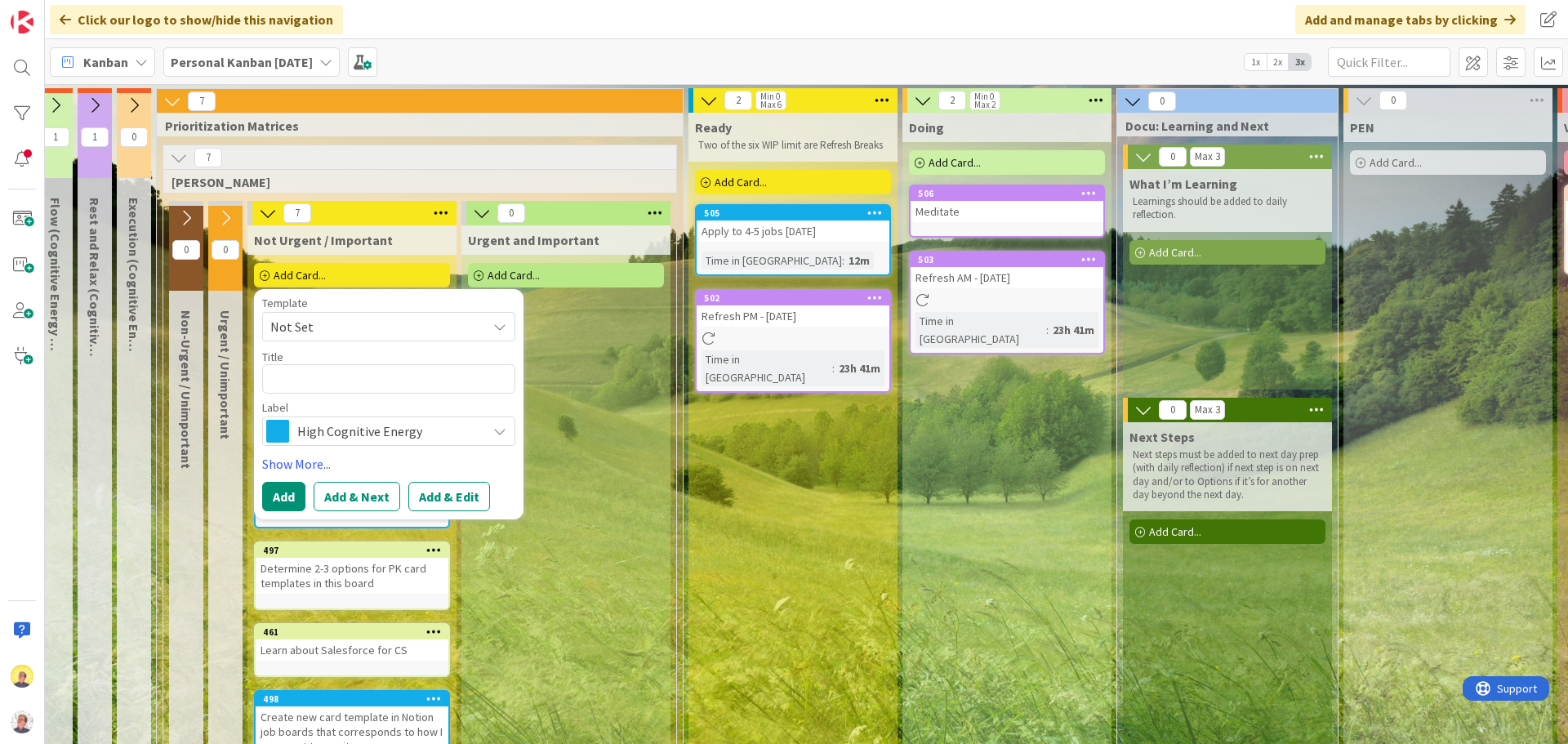
type textarea "x"
type textarea "S"
type textarea "x"
type textarea "Sc"
type textarea "x"
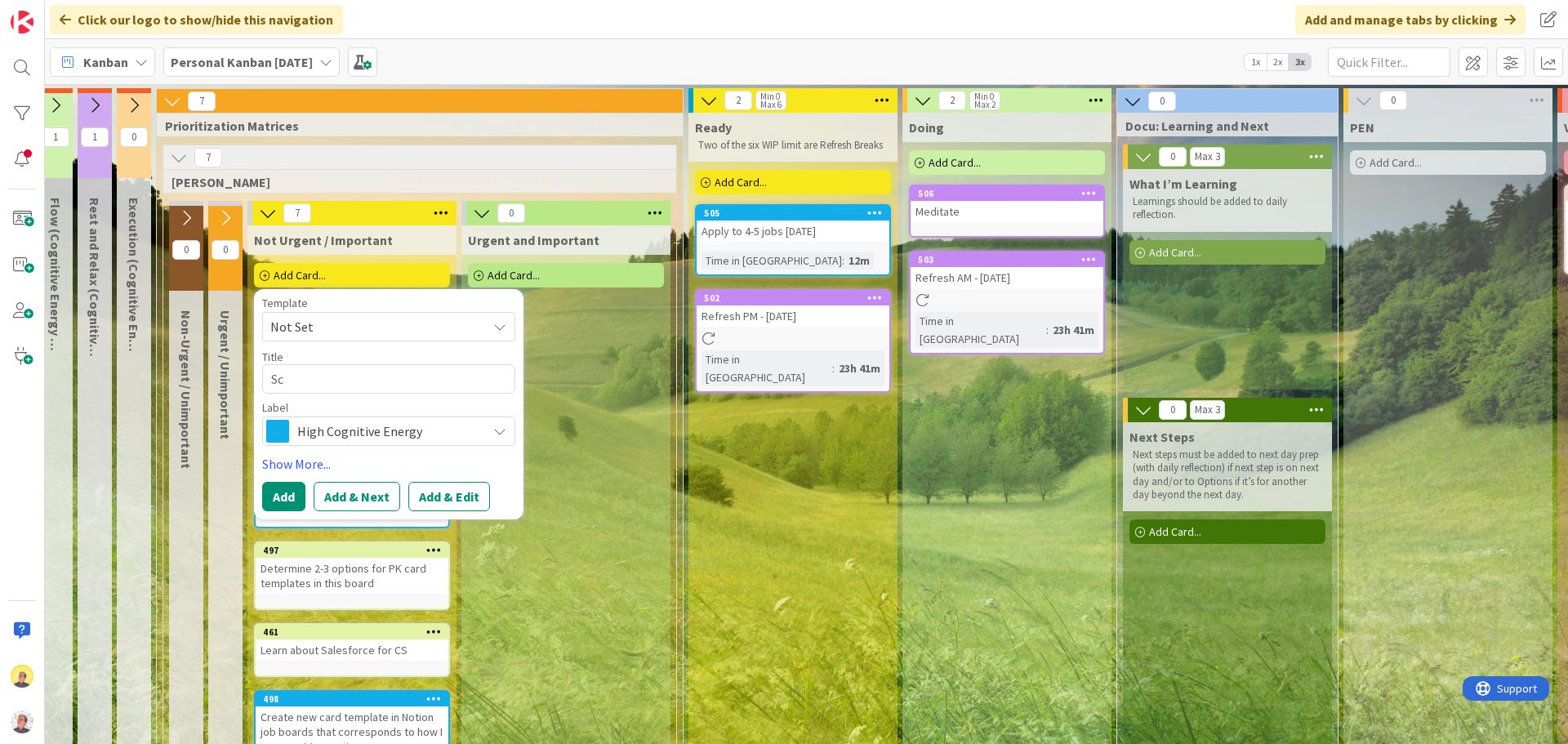
type textarea "Sch"
type textarea "x"
type textarea "Schd"
type textarea "x"
type textarea "Sch"
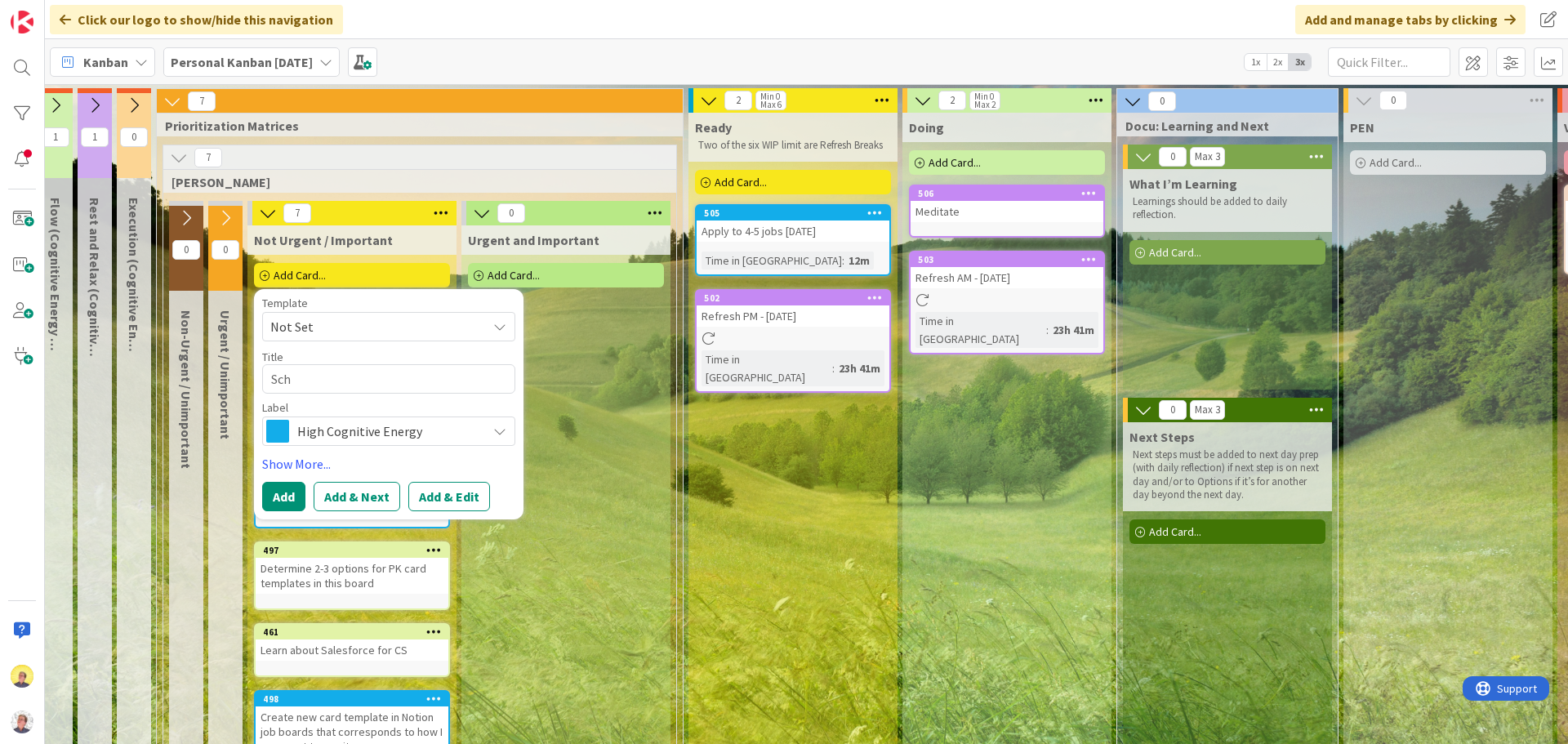
type textarea "x"
type textarea "Sche"
type textarea "x"
type textarea "Sched"
type textarea "x"
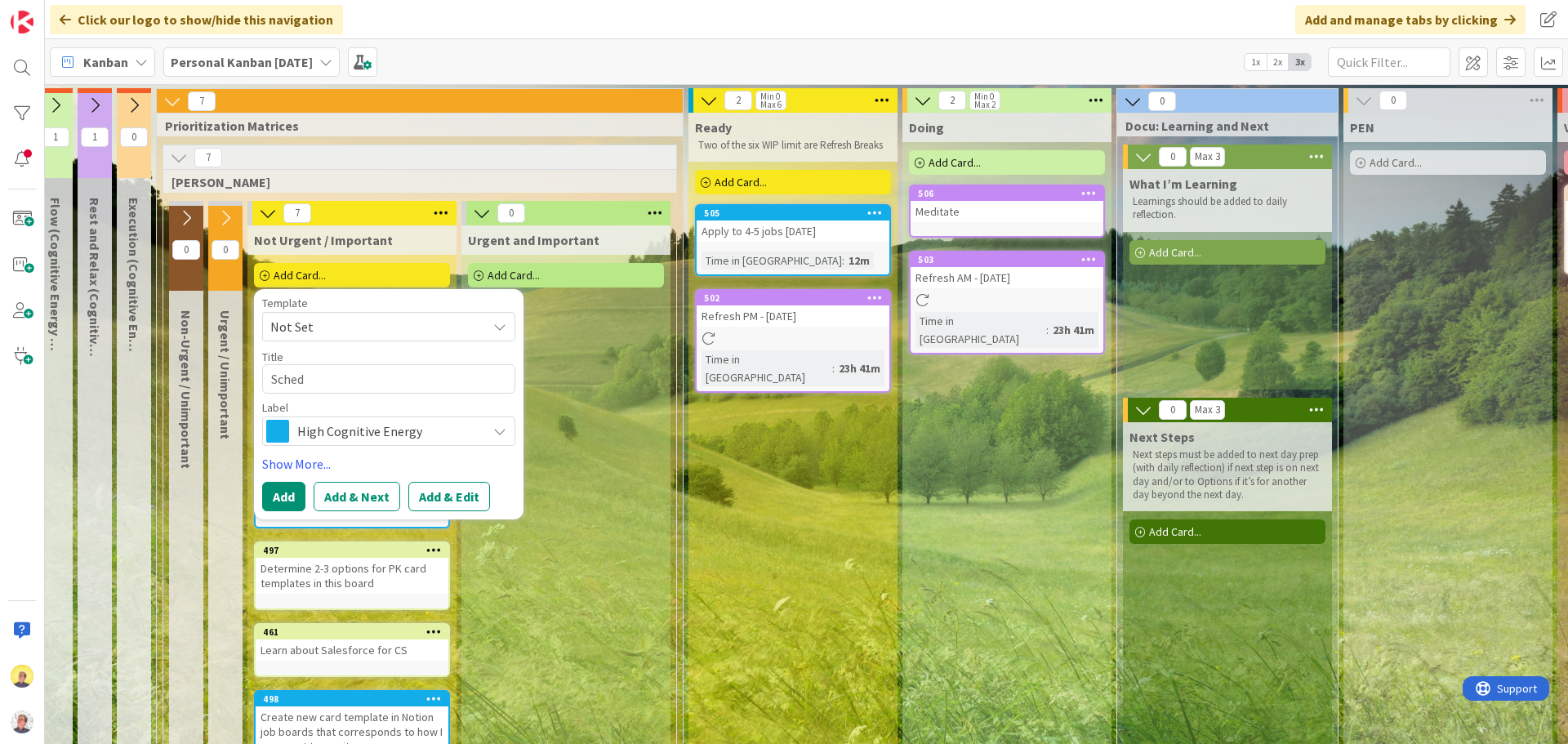
type textarea "Schedu"
type textarea "x"
type textarea "Schedul"
type textarea "x"
type textarea "Schedule"
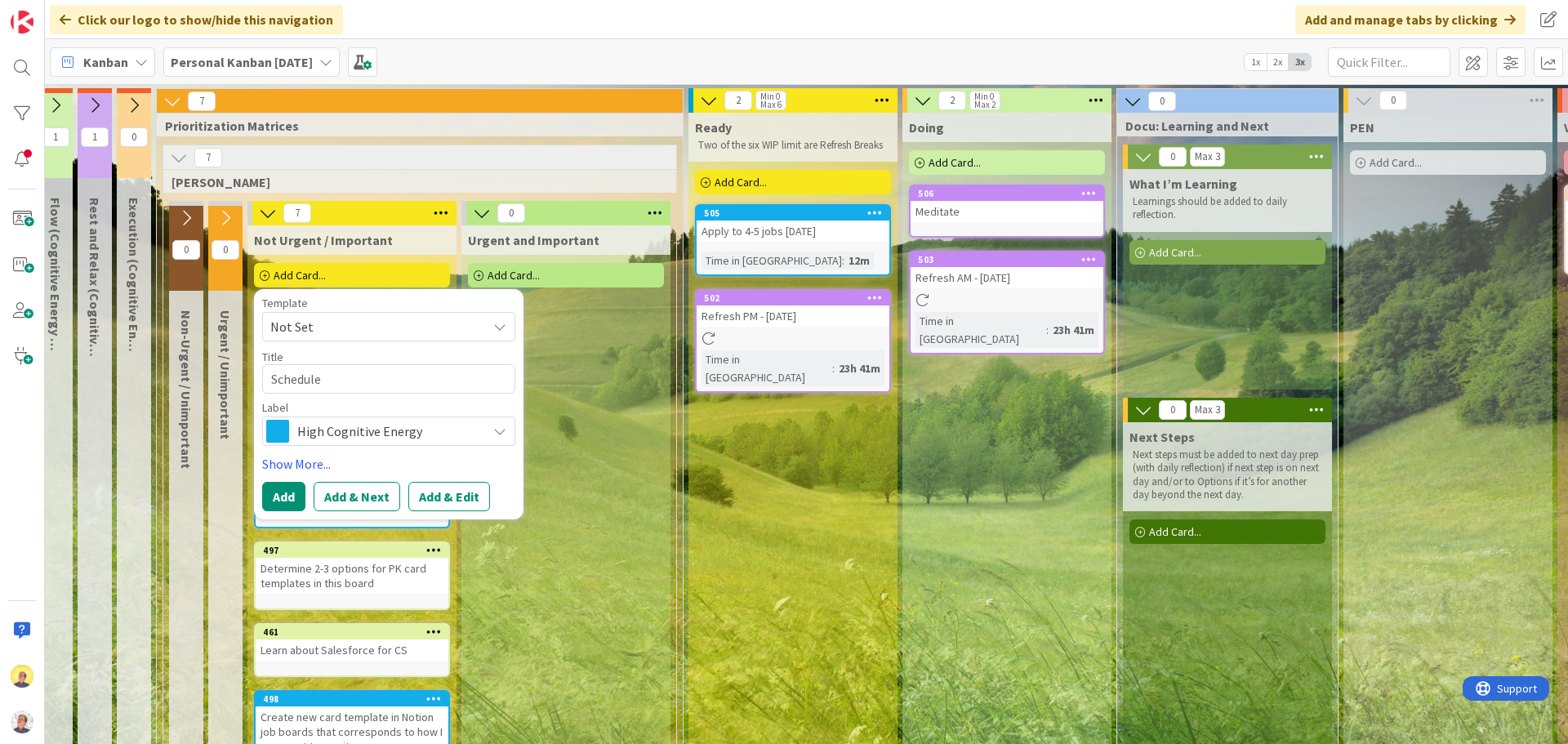
type textarea "x"
type textarea "Schedule"
type textarea "x"
type textarea "Schedule t"
type textarea "x"
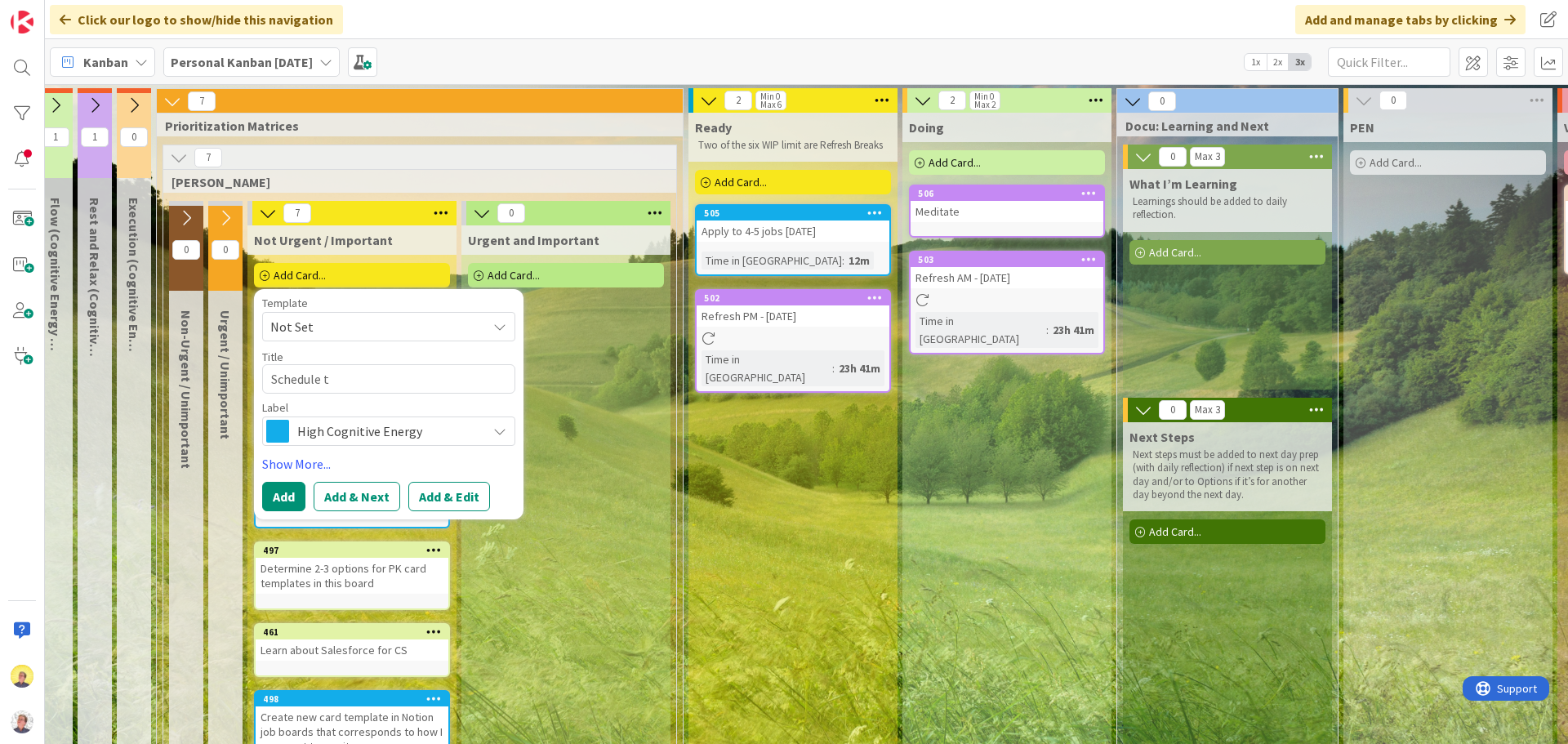
type textarea "Schedule ti"
type textarea "x"
type textarea "Schedule [PERSON_NAME]"
type textarea "x"
type textarea "Schedule time"
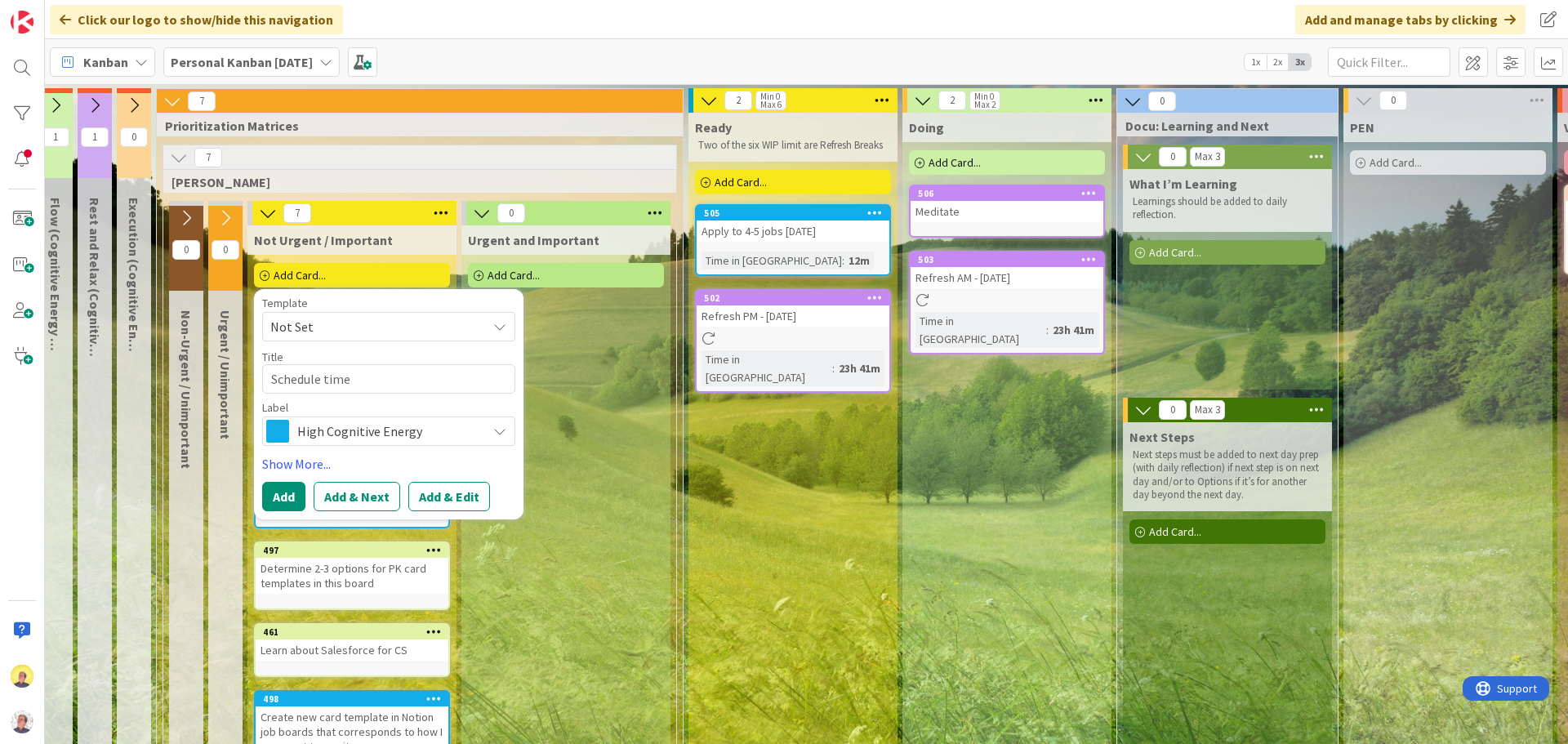
type textarea "x"
type textarea "Schedule time"
type textarea "x"
type textarea "Schedule time t"
type textarea "x"
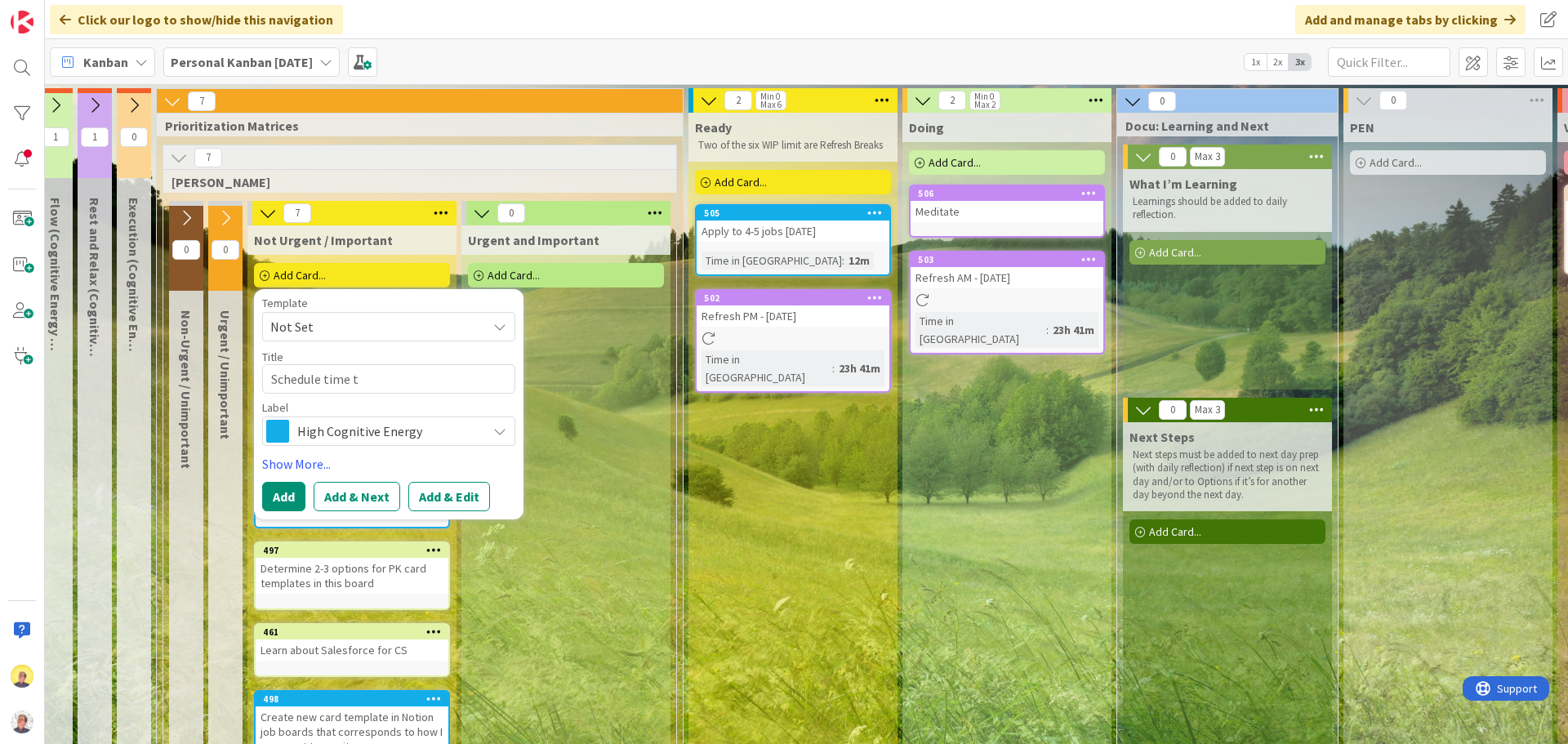
type textarea "Schedule time"
type textarea "x"
type textarea "Schedule time"
type textarea "x"
type textarea "Schedule [PERSON_NAME]"
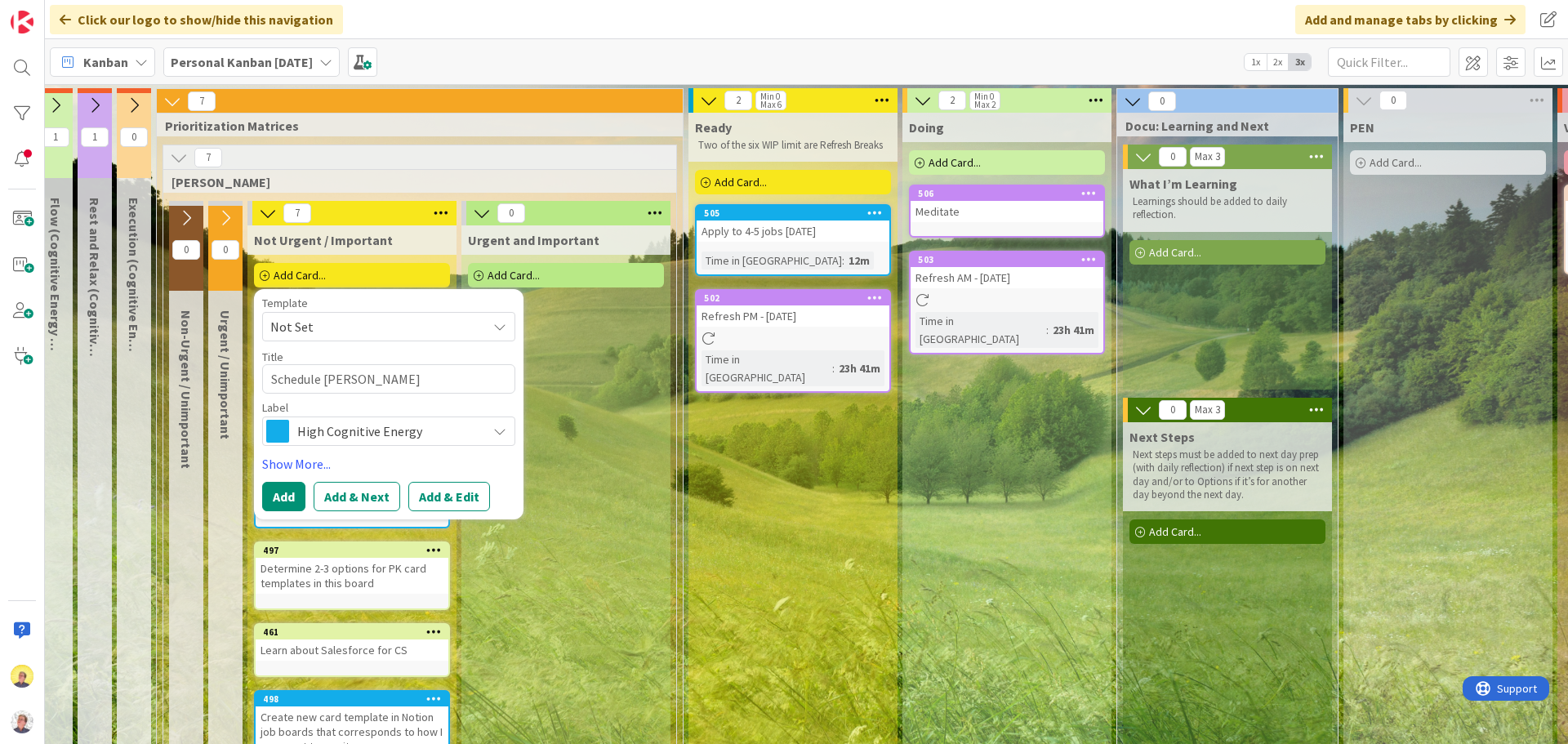
type textarea "x"
type textarea "Schedule ti"
type textarea "x"
type textarea "Schedule t"
type textarea "x"
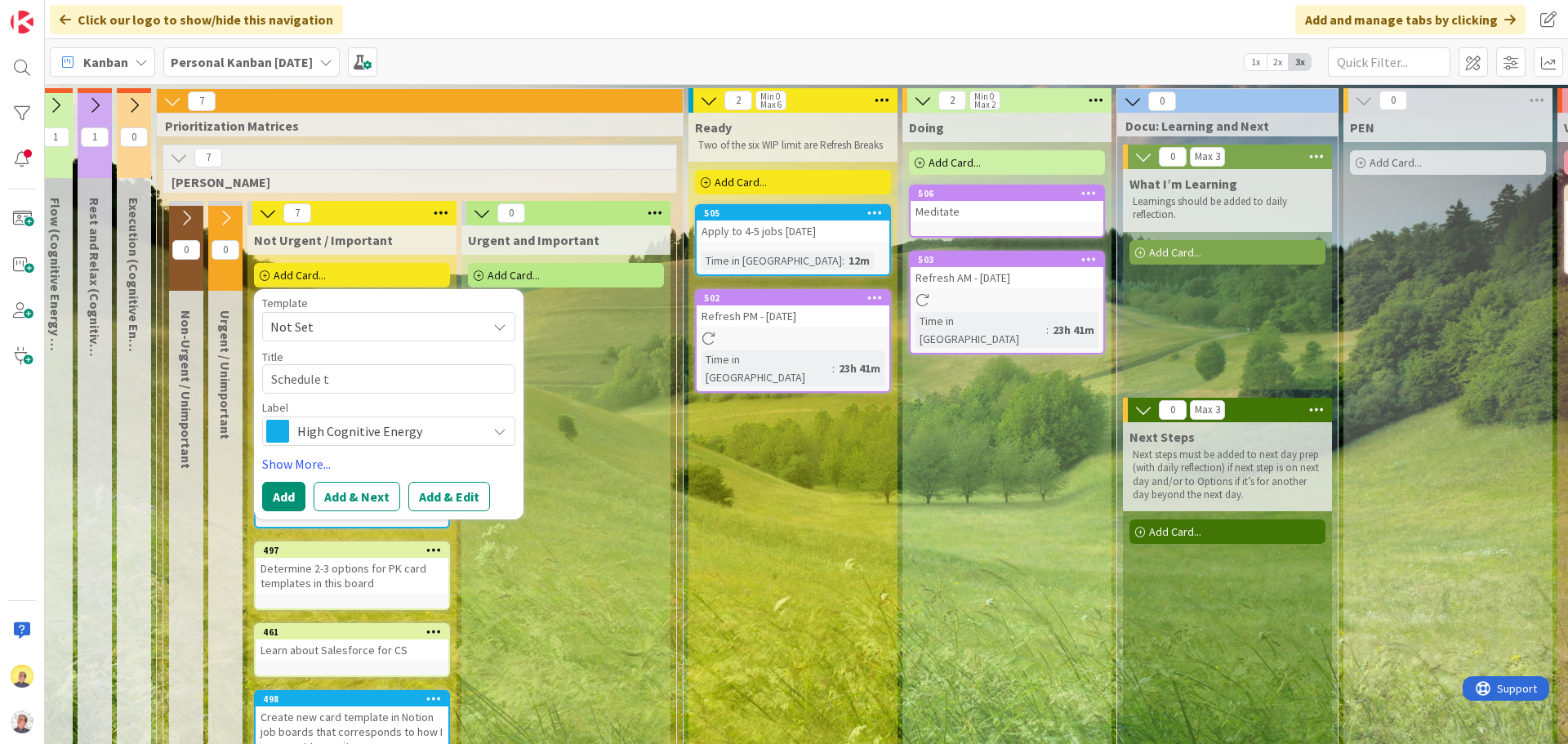
type textarea "Schedule"
type textarea "x"
type textarea "Schedule M"
type textarea "x"
type textarea "Schedule Mo"
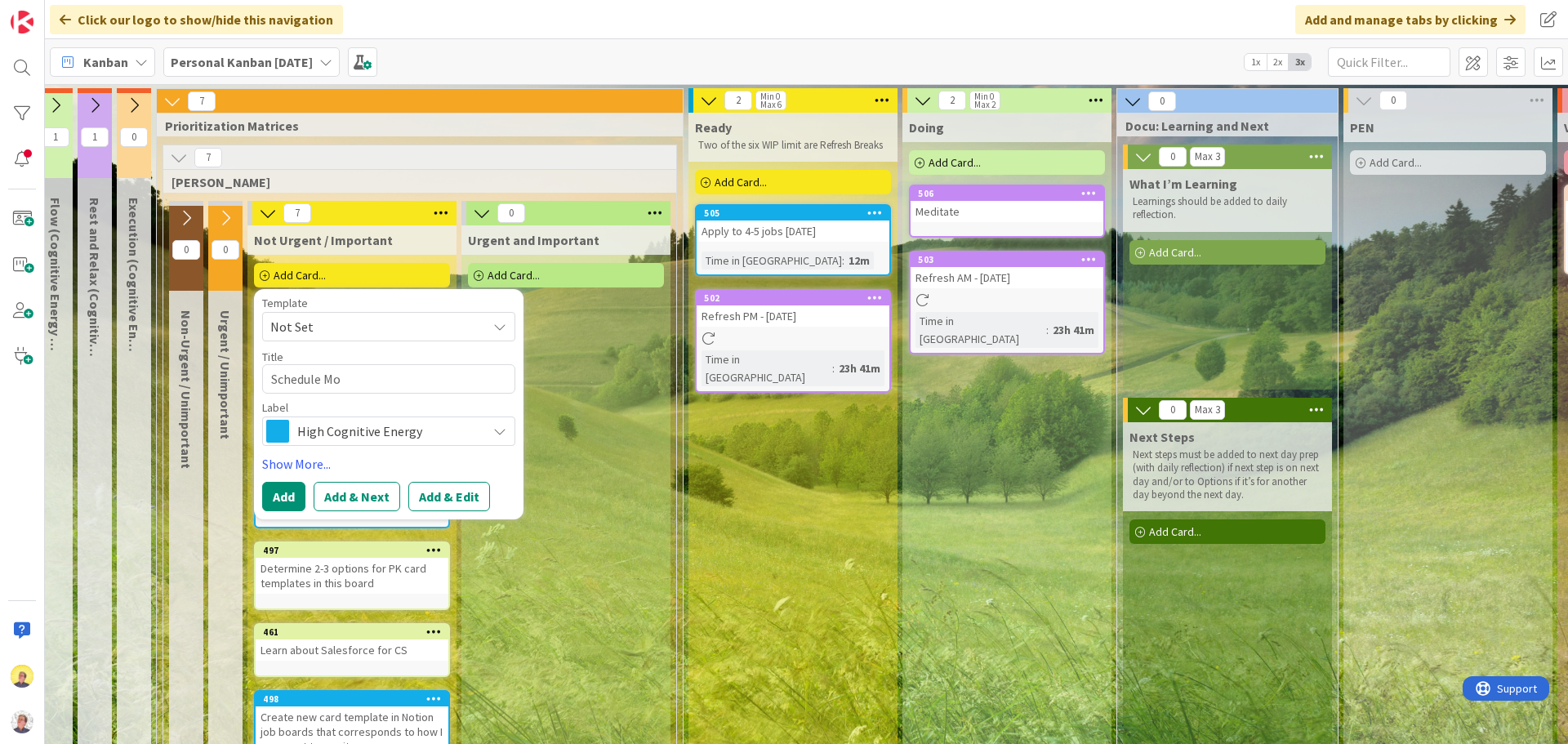
type textarea "x"
type textarea "Schedule Mon"
type textarea "x"
type textarea "Schedule Mond"
type textarea "x"
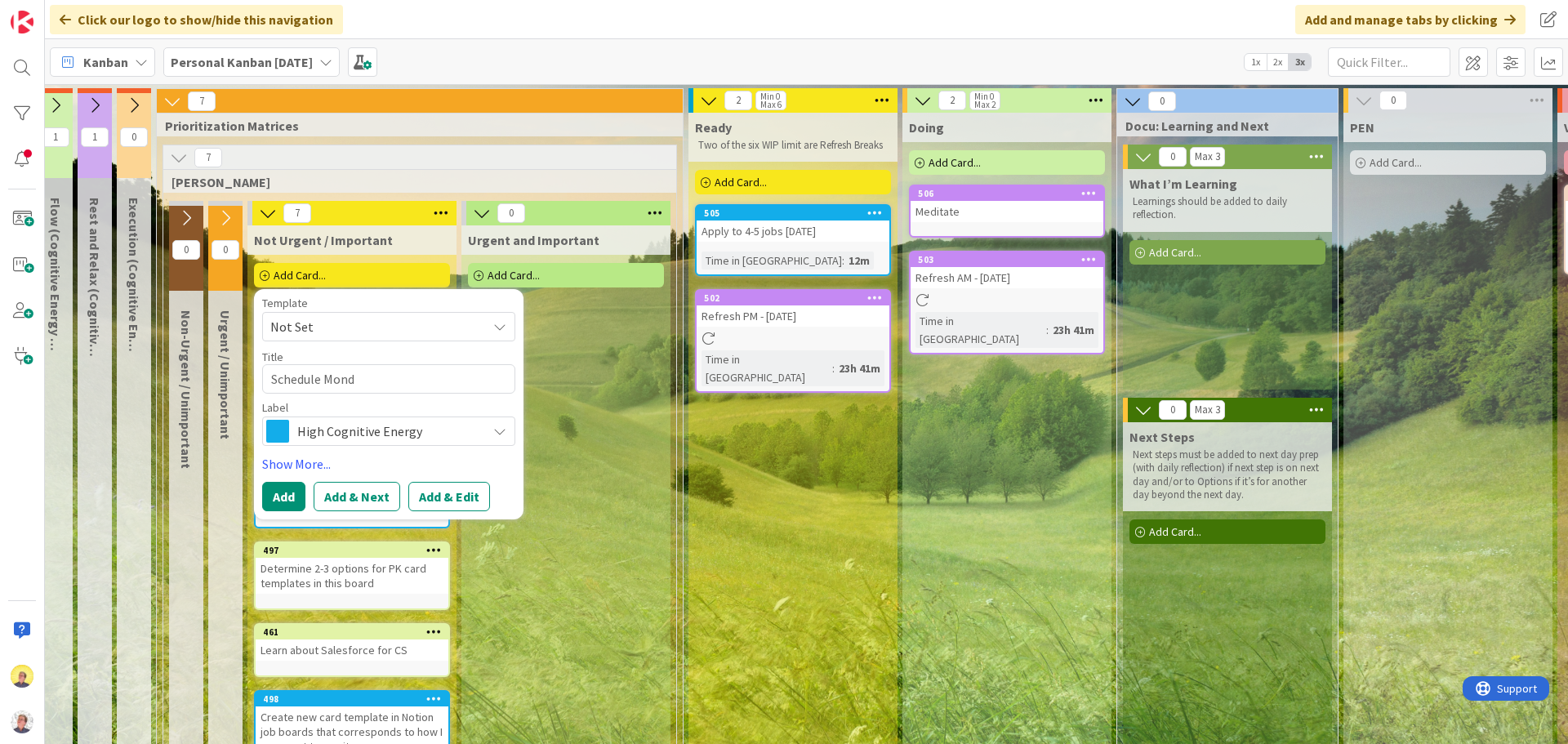
type textarea "Schedule [PERSON_NAME]"
type textarea "x"
type textarea "Schedule [DATE]"
type textarea "x"
type textarea "Schedule [DATE]"
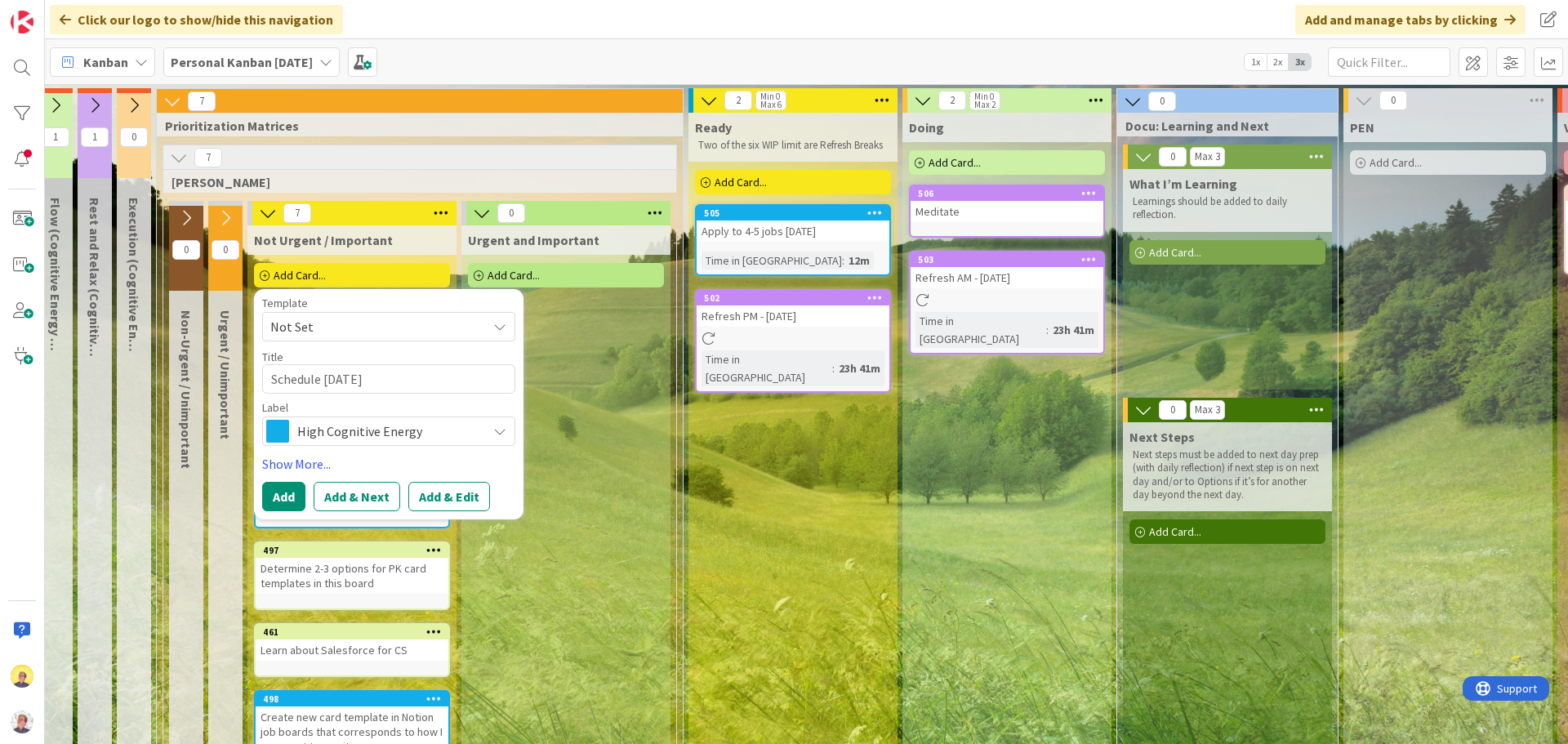
type textarea "x"
type textarea "Schedule [DATE] m"
type textarea "x"
type textarea "Schedule [DATE] mor"
type textarea "x"
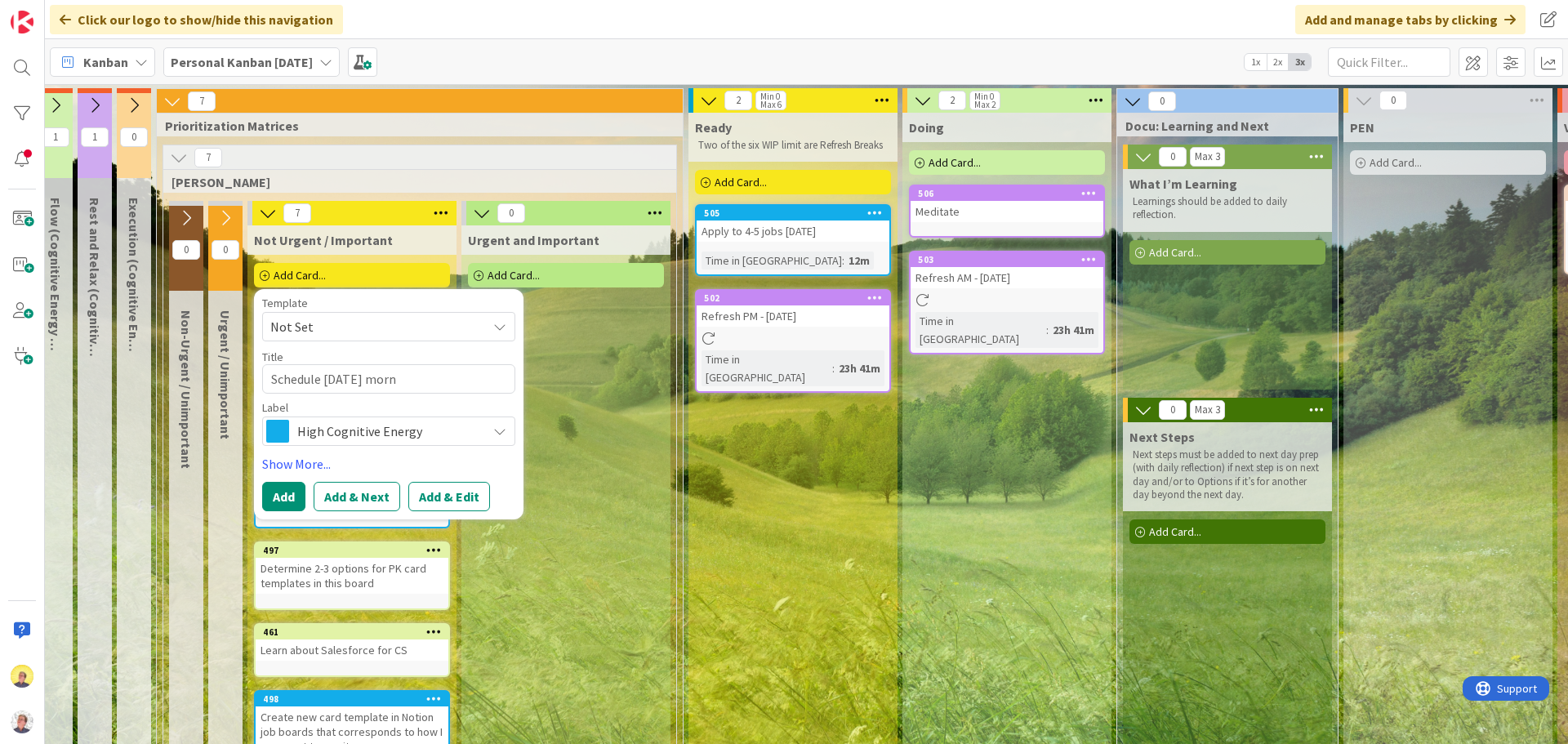
type textarea "Schedule [DATE] morni"
type textarea "x"
type textarea "Schedule [DATE] mornin"
type textarea "x"
type textarea "Schedule [DATE] morning"
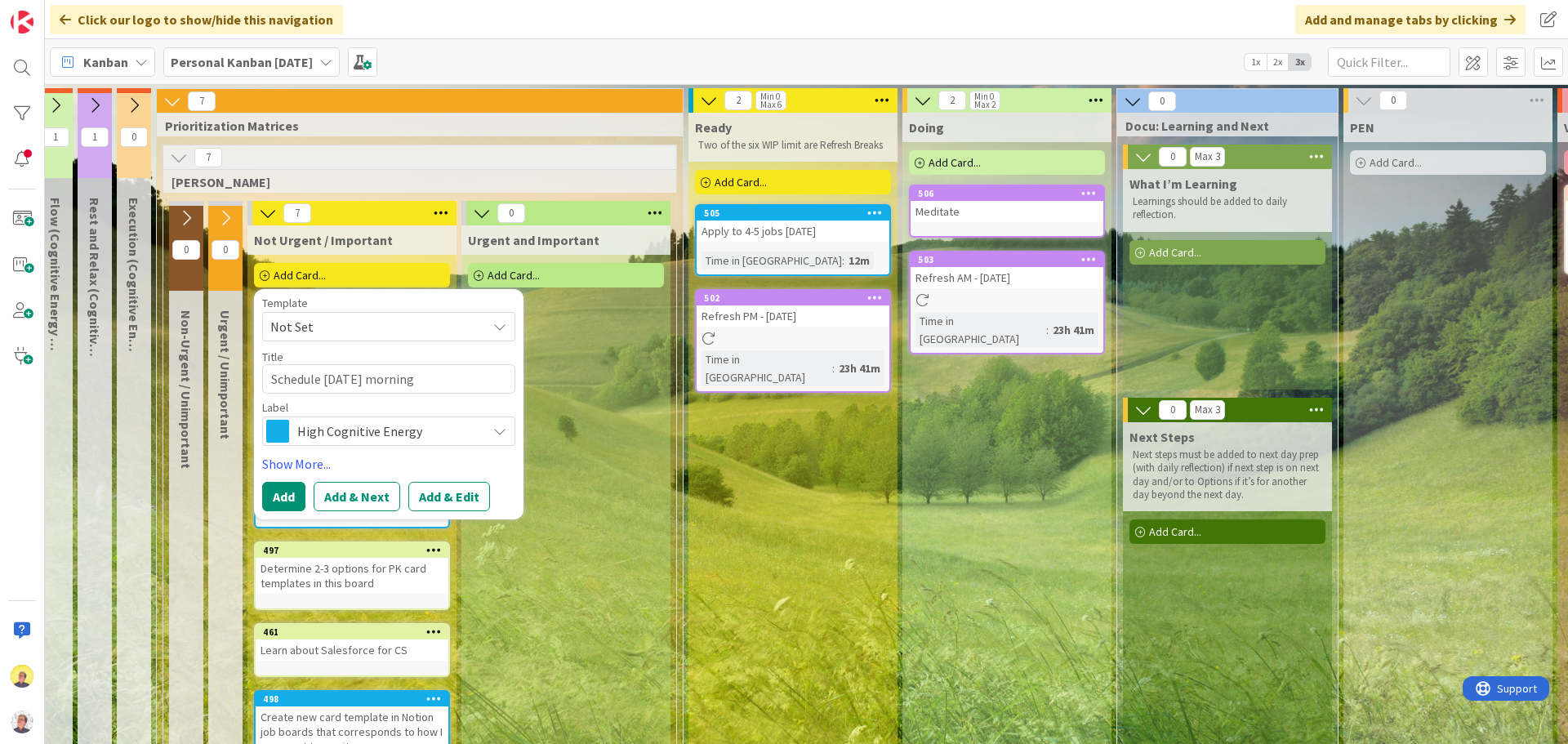
type textarea "x"
type textarea "Schedule [DATE] morning O"
type textarea "x"
type textarea "Schedule [DATE] morning Of"
type textarea "x"
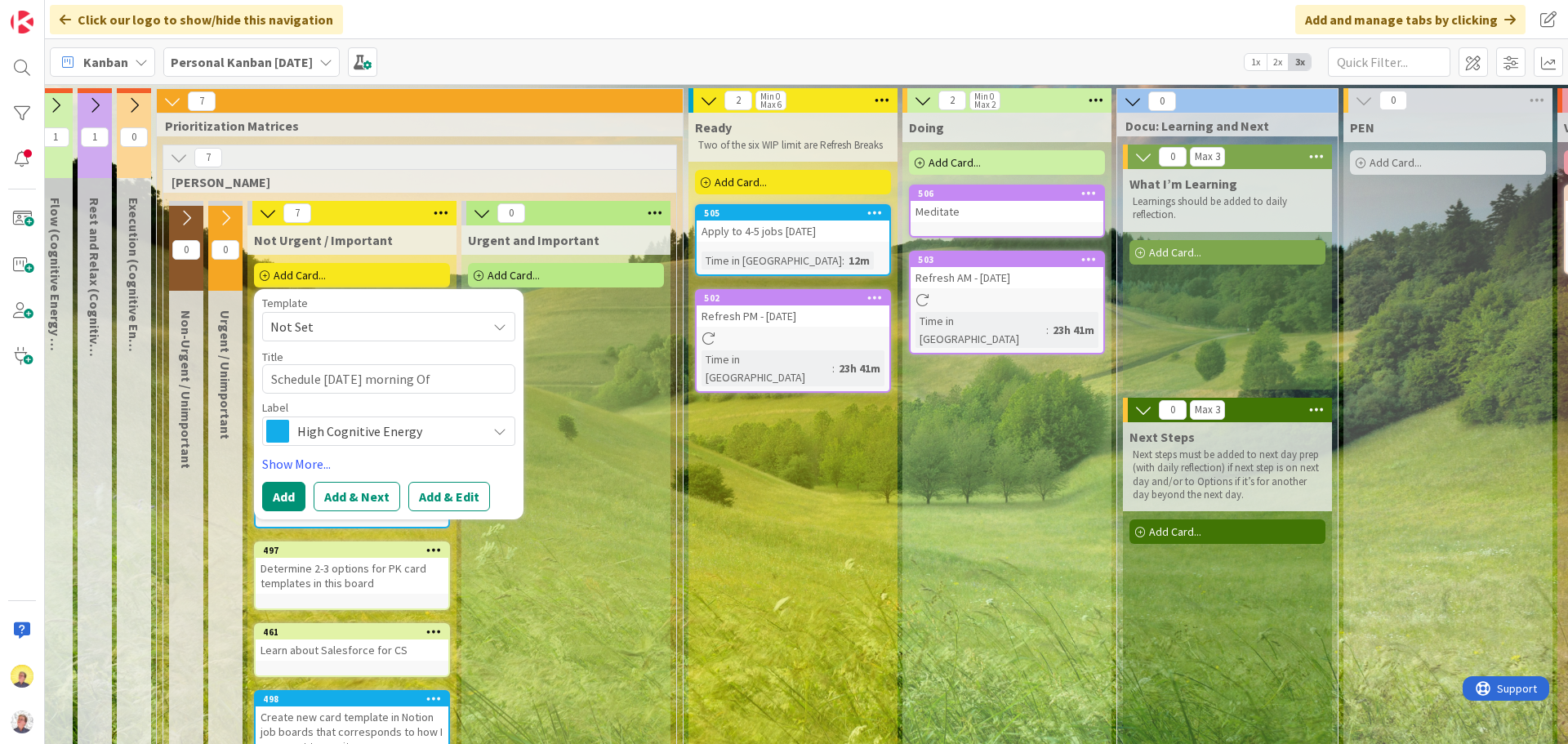
type textarea "Schedule [DATE] morning Off"
type textarea "x"
type textarea "Schedule [DATE] morning Offi"
type textarea "x"
type textarea "Schedule [DATE] morning Offic"
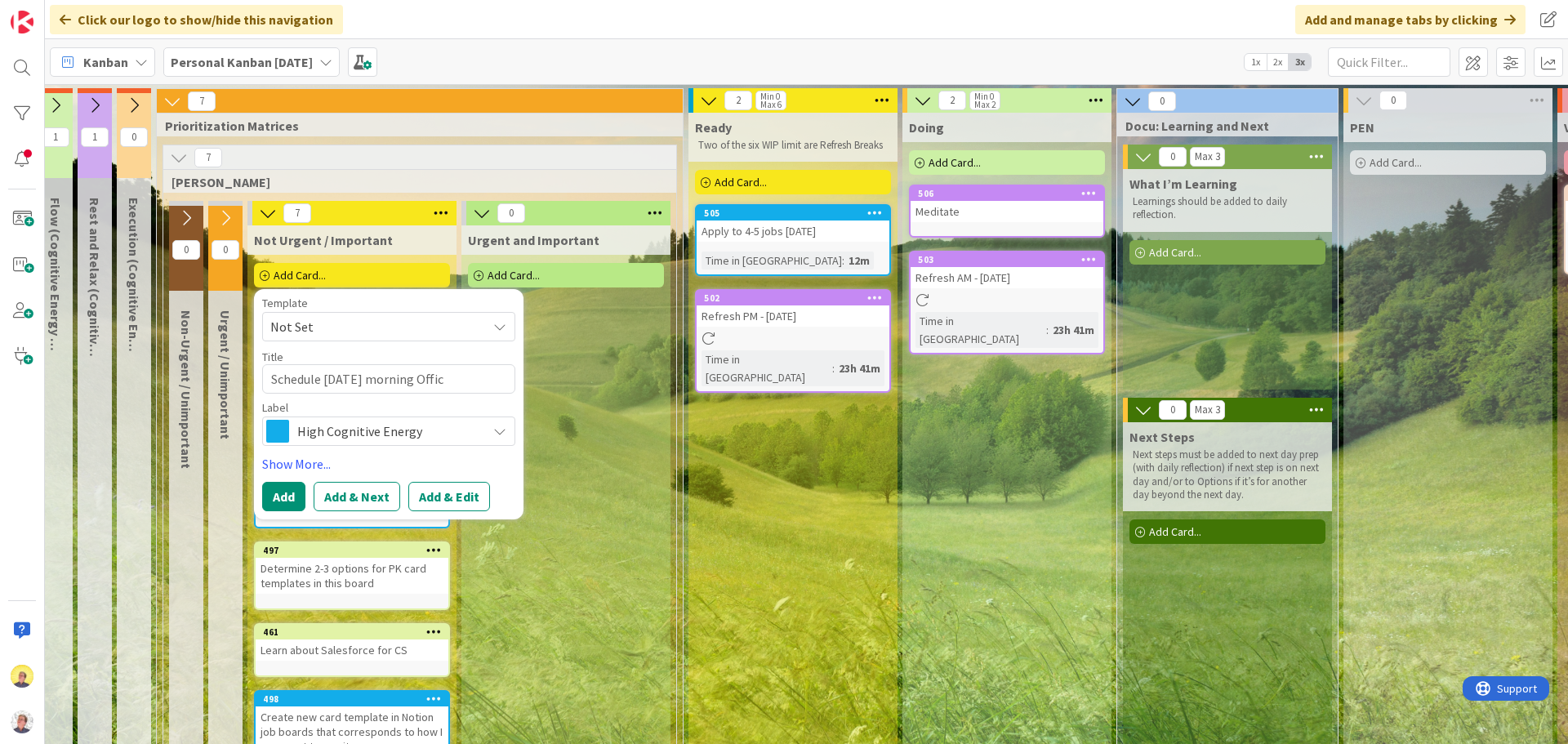
type textarea "x"
type textarea "Schedule [DATE] morning Office"
type textarea "x"
type textarea "Schedule [DATE] morning Office"
type textarea "x"
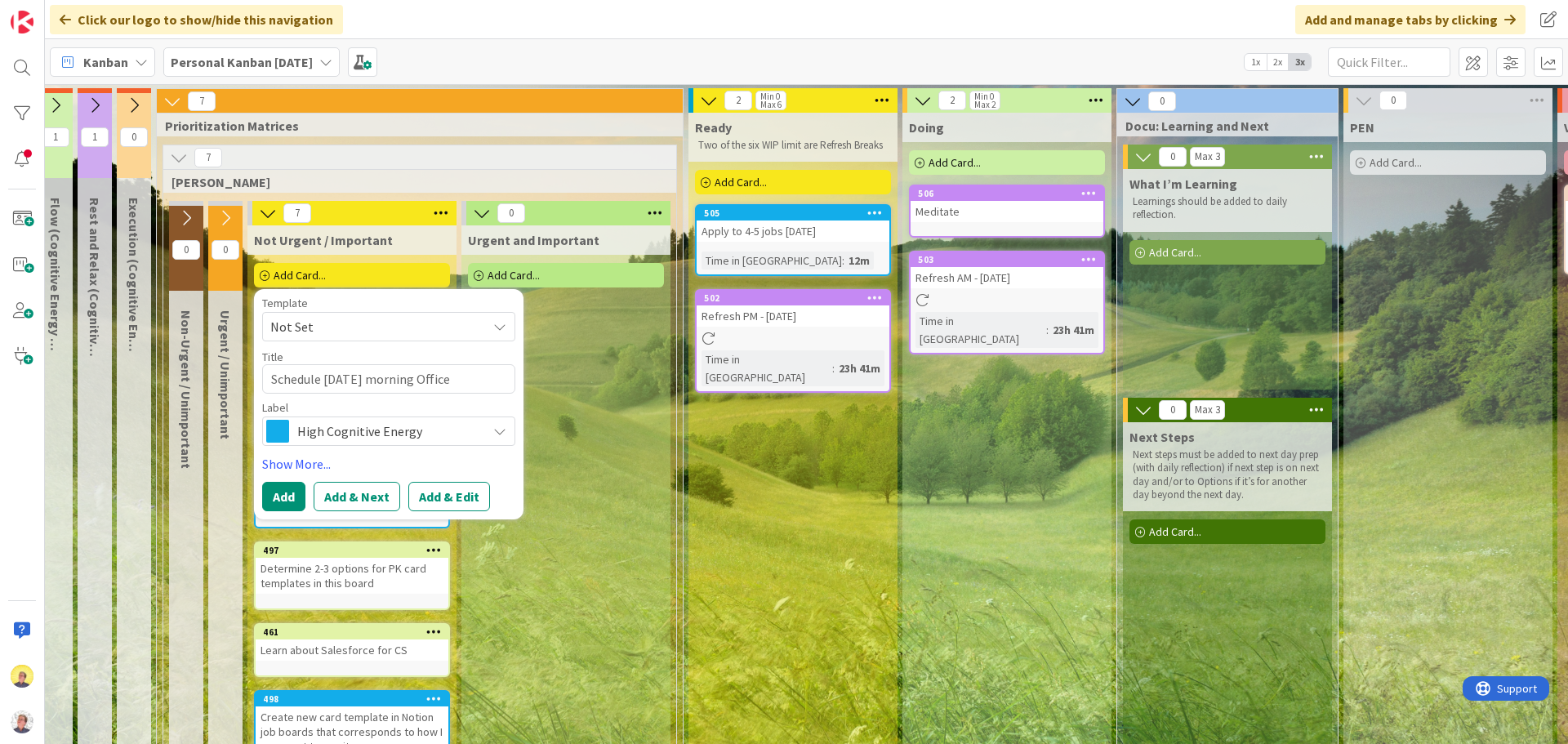
type textarea "Schedule [DATE] morning Office H"
type textarea "x"
type textarea "Schedule [DATE] morning Office Ho"
type textarea "x"
type textarea "Schedule [DATE] morning Office Hou"
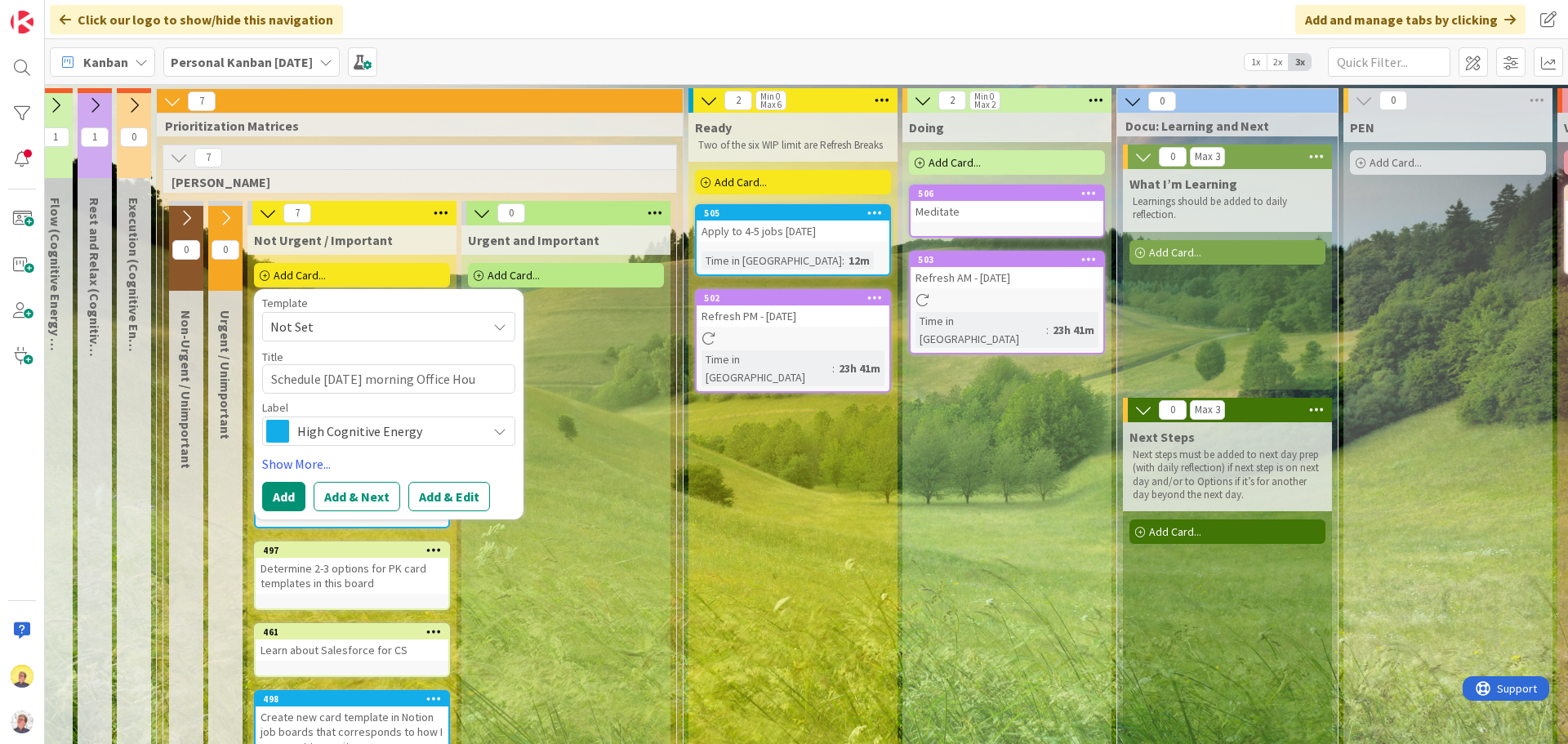
type textarea "x"
type textarea "Schedule [DATE] morning Office Hour"
click at [318, 434] on span "High Cognitive Energy" at bounding box center [388, 431] width 181 height 23
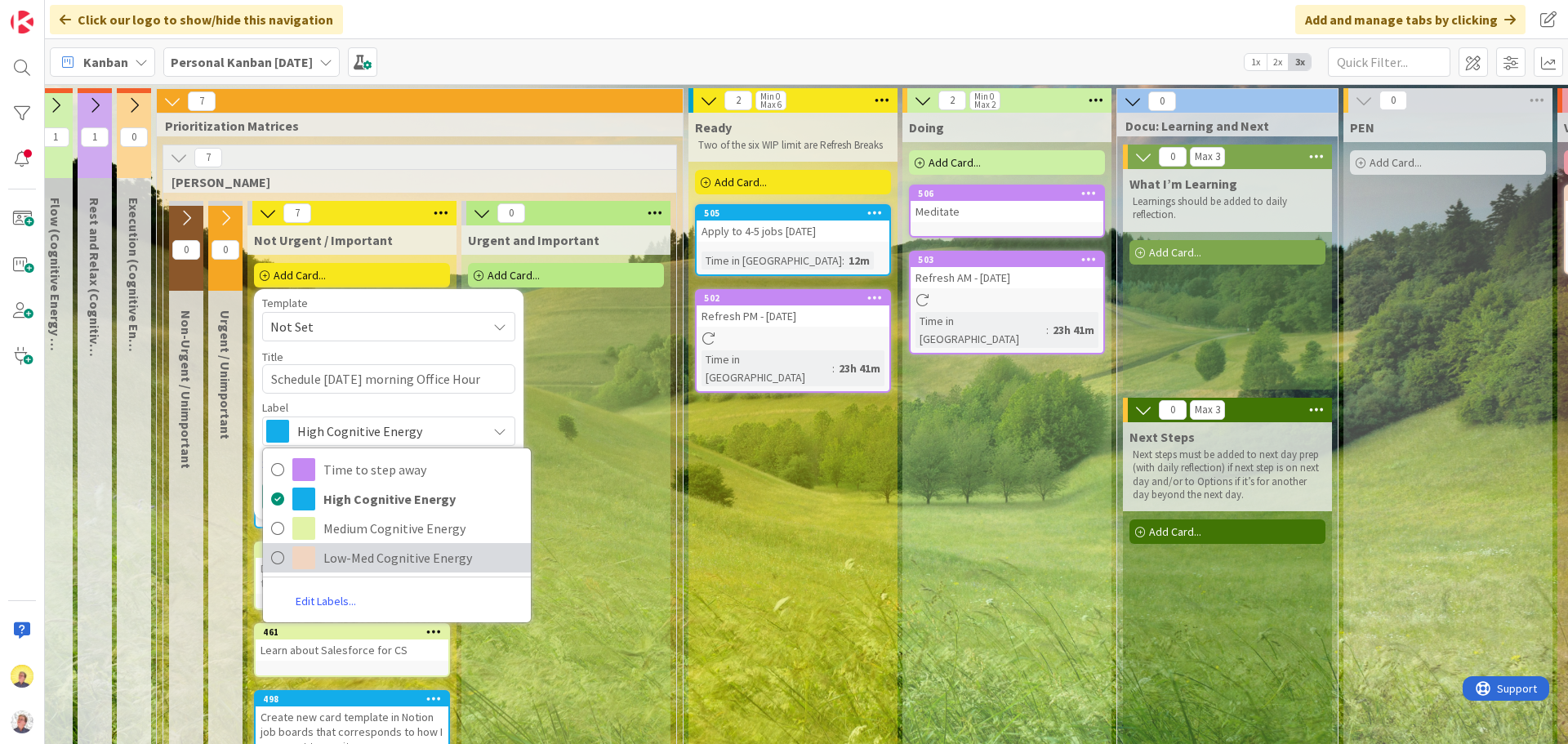
click at [369, 553] on span "Low-Med Cognitive Energy" at bounding box center [423, 558] width 200 height 24
type textarea "x"
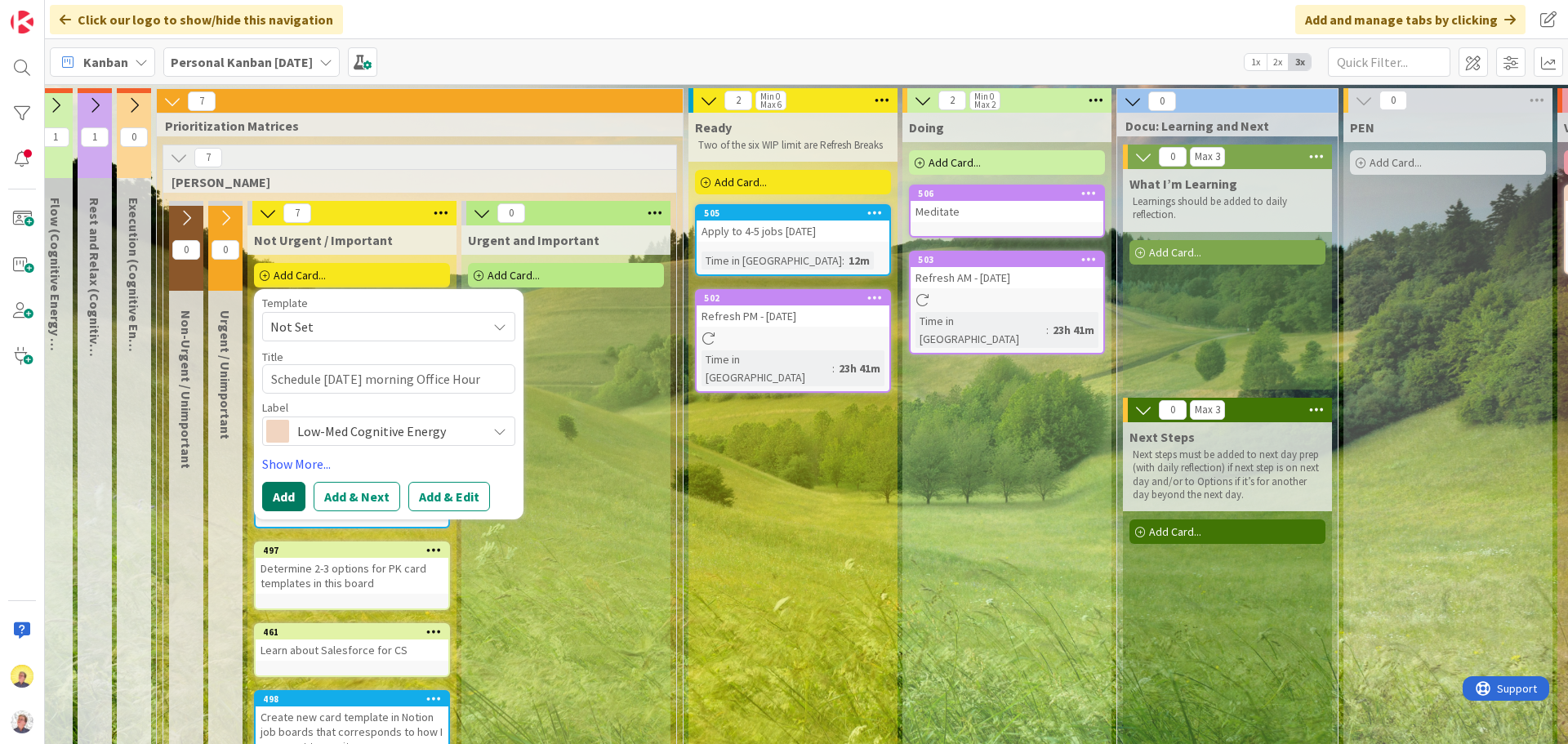
click at [296, 498] on button "Add" at bounding box center [284, 497] width 44 height 30
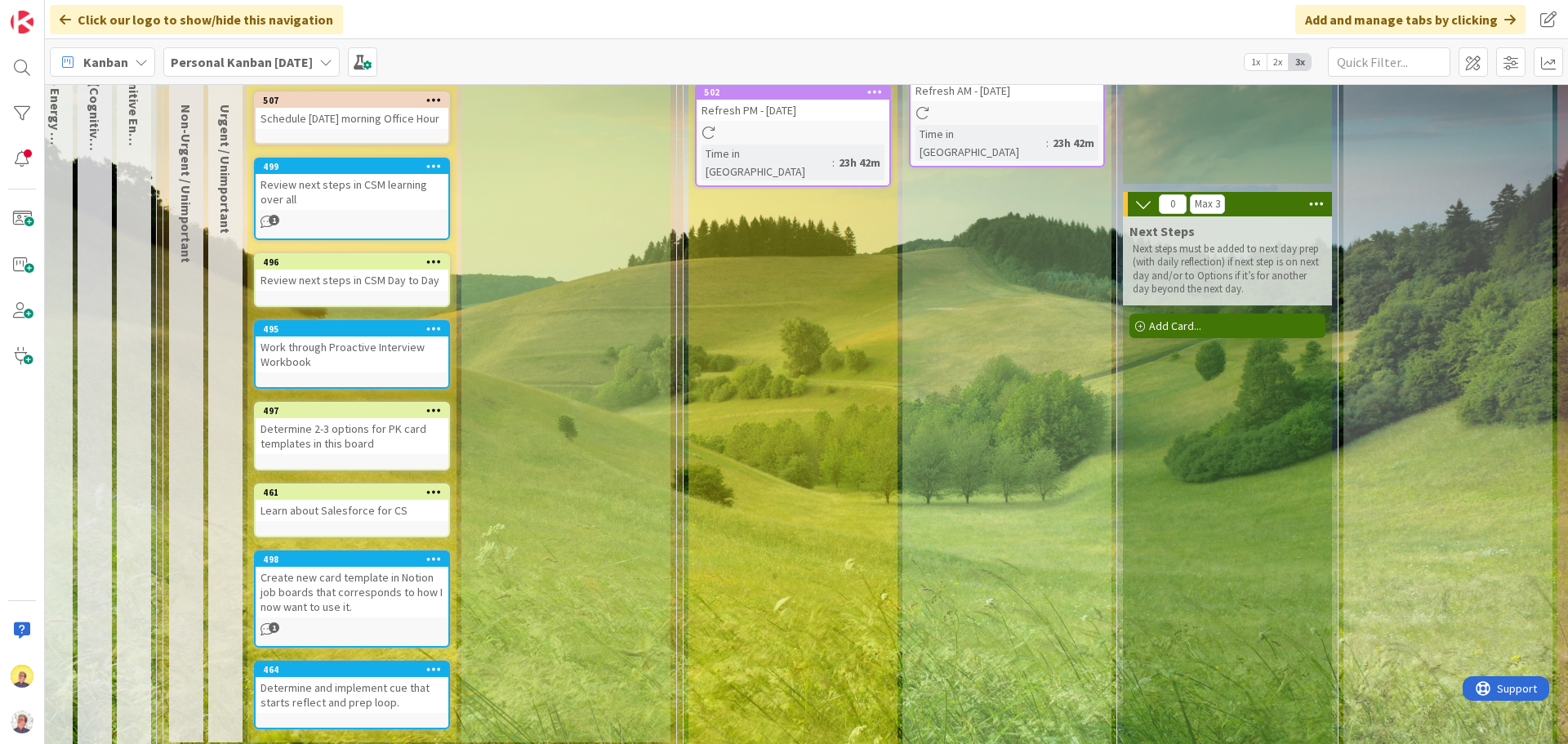
scroll to position [245, 266]
